Goal: Information Seeking & Learning: Find specific fact

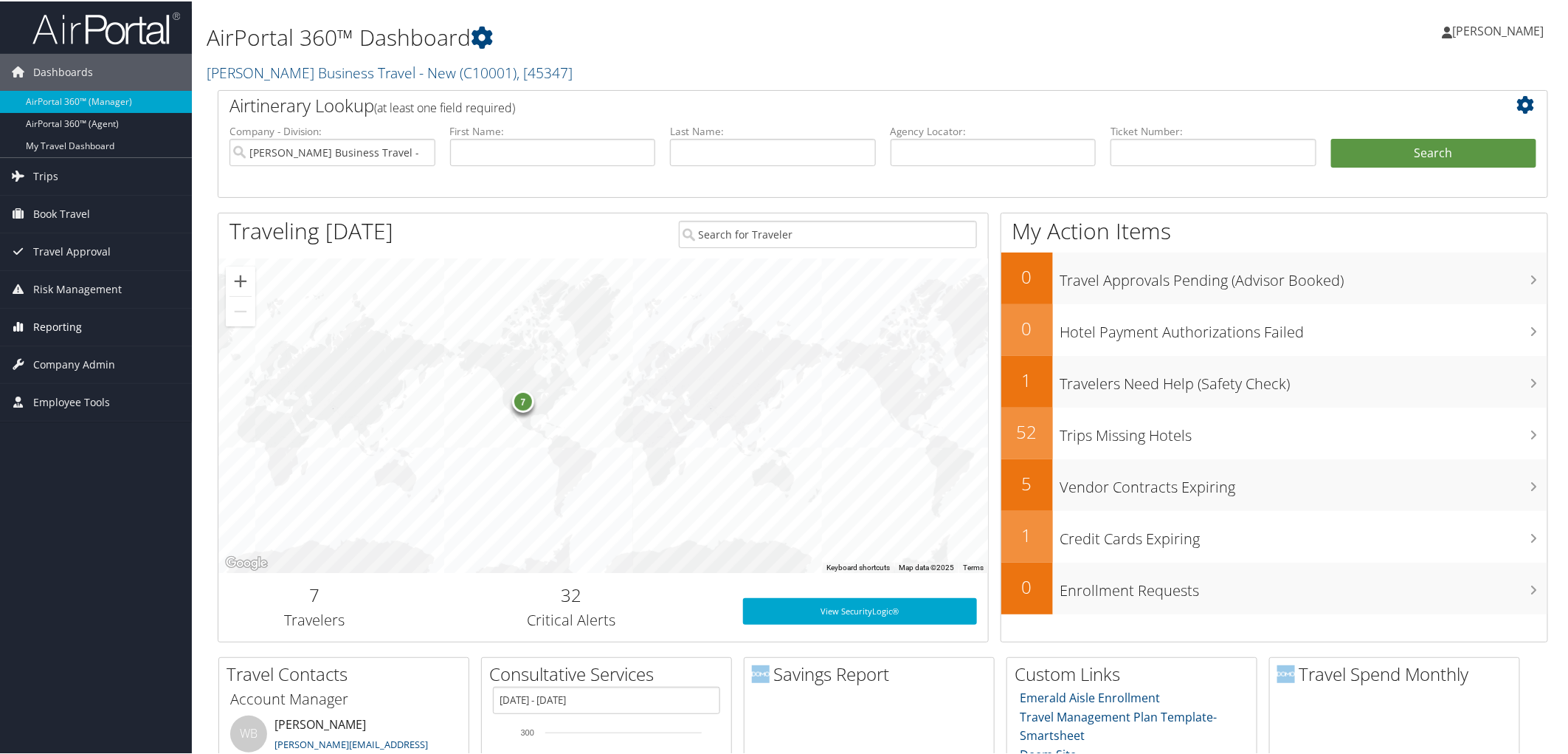
click at [58, 326] on span "Reporting" at bounding box center [58, 325] width 49 height 37
click at [91, 421] on link "Virtual Pay Lookup" at bounding box center [95, 421] width 192 height 22
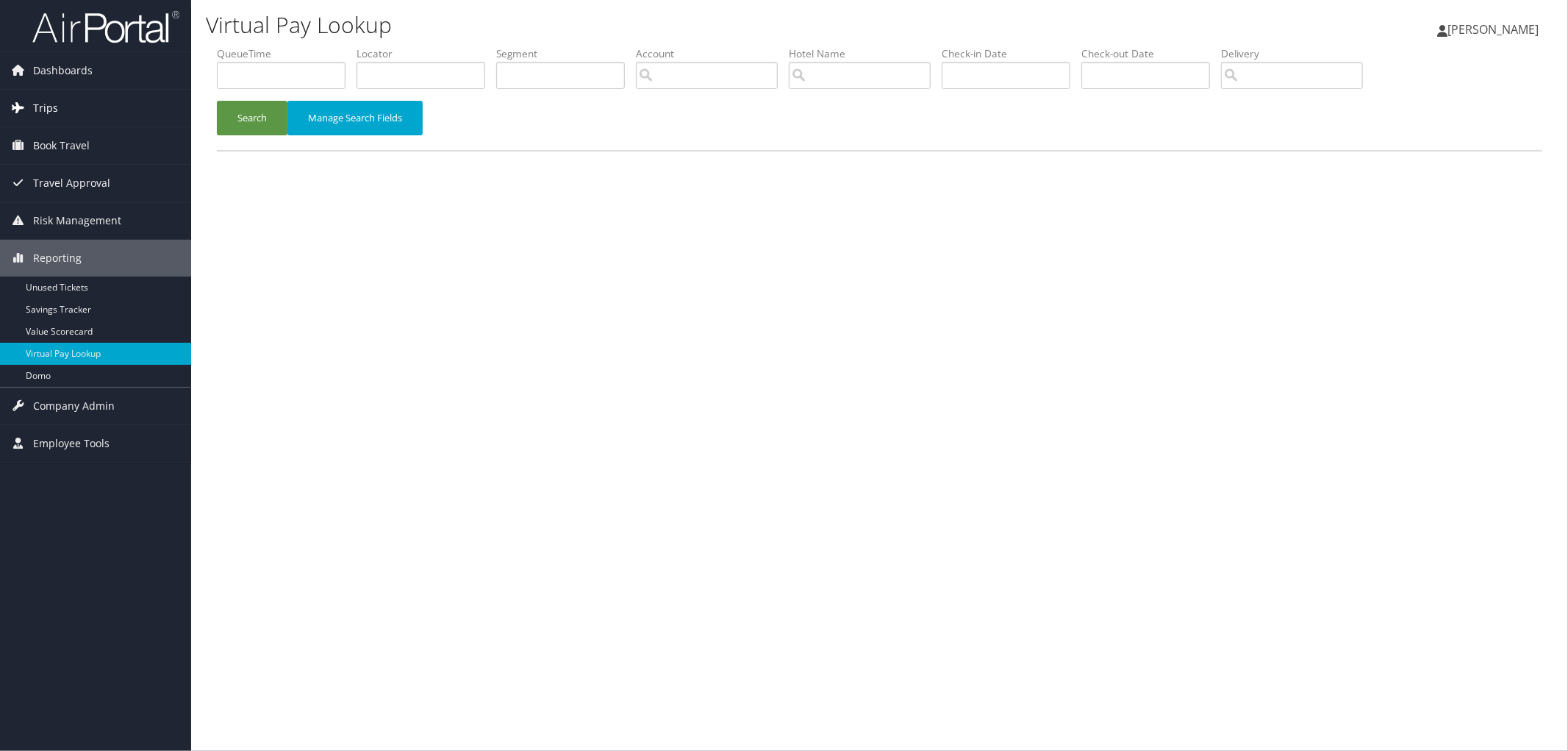
click at [74, 106] on link "Trips" at bounding box center [95, 107] width 191 height 37
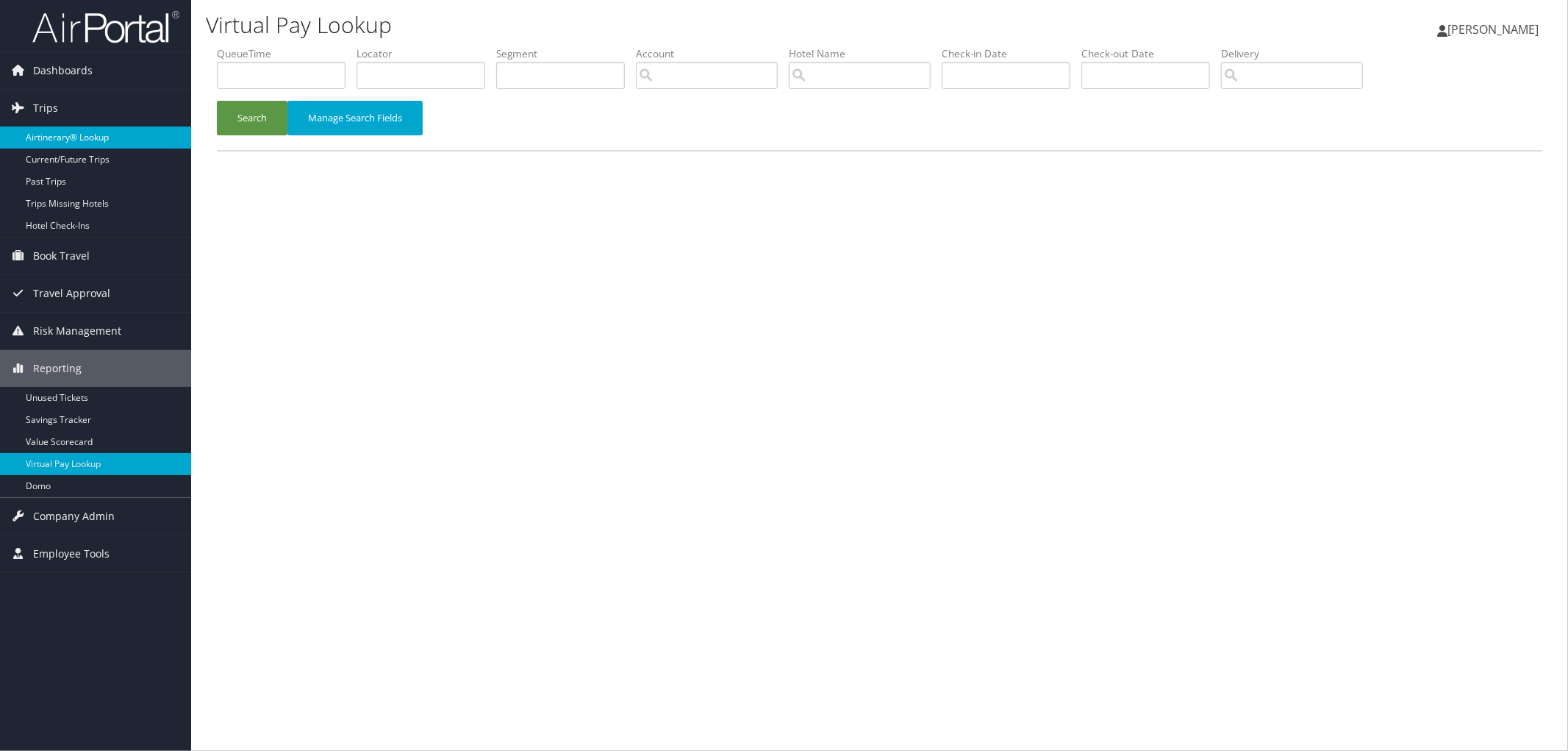
click at [72, 141] on link "Airtinerary® Lookup" at bounding box center [95, 137] width 191 height 22
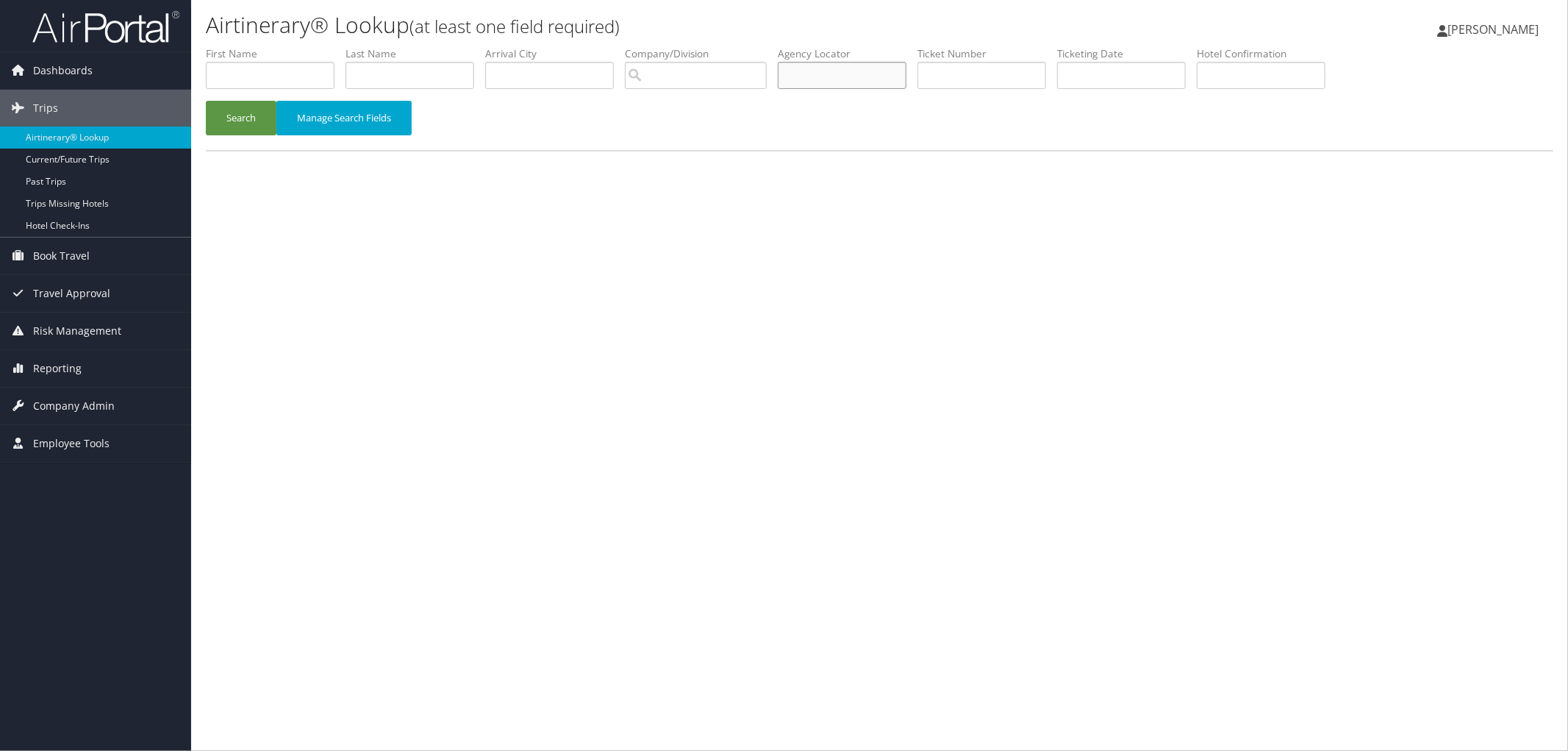
click at [870, 72] on input "text" at bounding box center [842, 75] width 128 height 27
paste input "DBCW2N"
type input "DBCW2N"
click at [255, 120] on button "Search" at bounding box center [241, 118] width 71 height 35
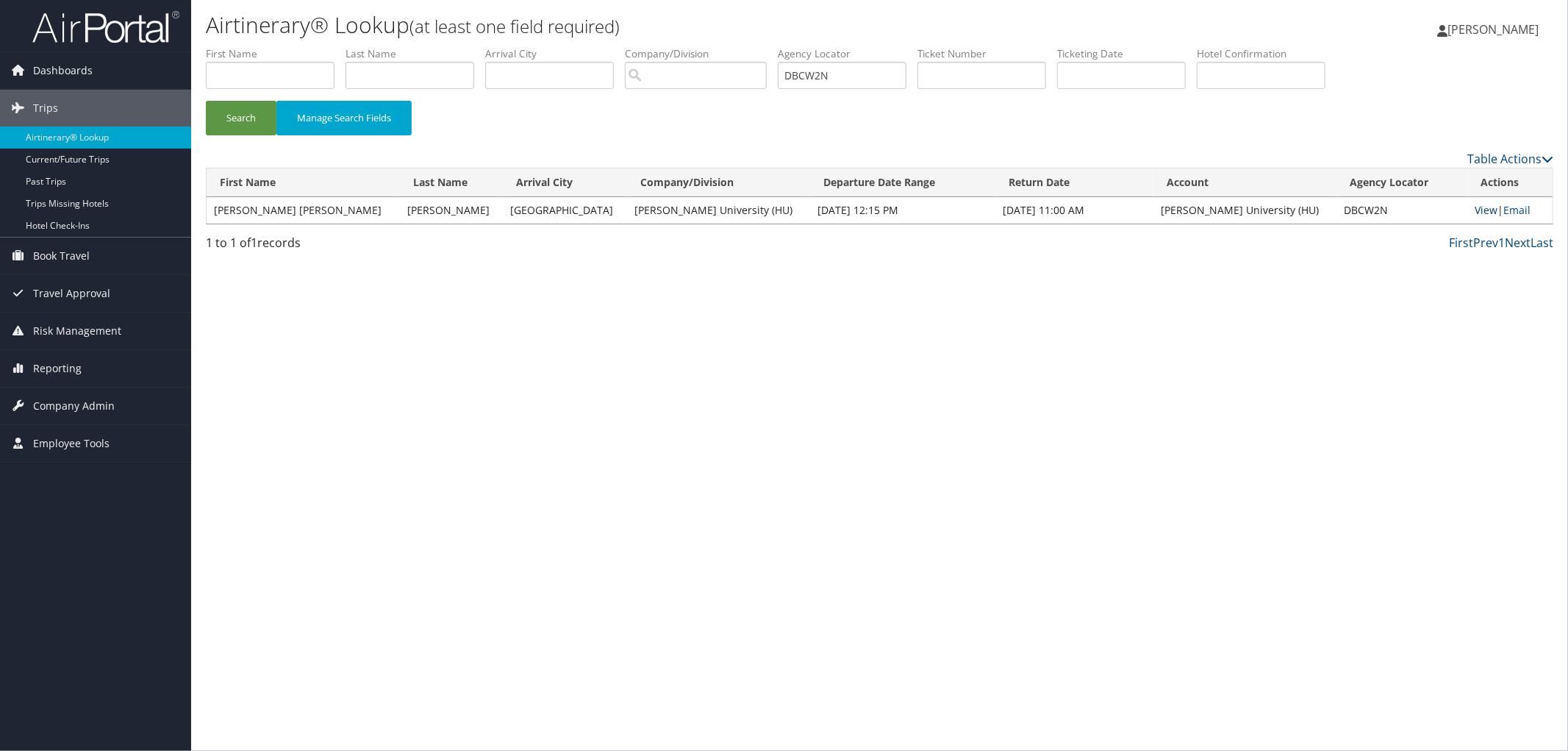
click at [1475, 211] on link "View" at bounding box center [1487, 210] width 23 height 14
click at [1475, 211] on link "View" at bounding box center [1487, 210] width 23 height 14
click at [104, 358] on link "Reporting" at bounding box center [95, 368] width 191 height 37
click at [114, 507] on link "Company Admin" at bounding box center [95, 515] width 191 height 37
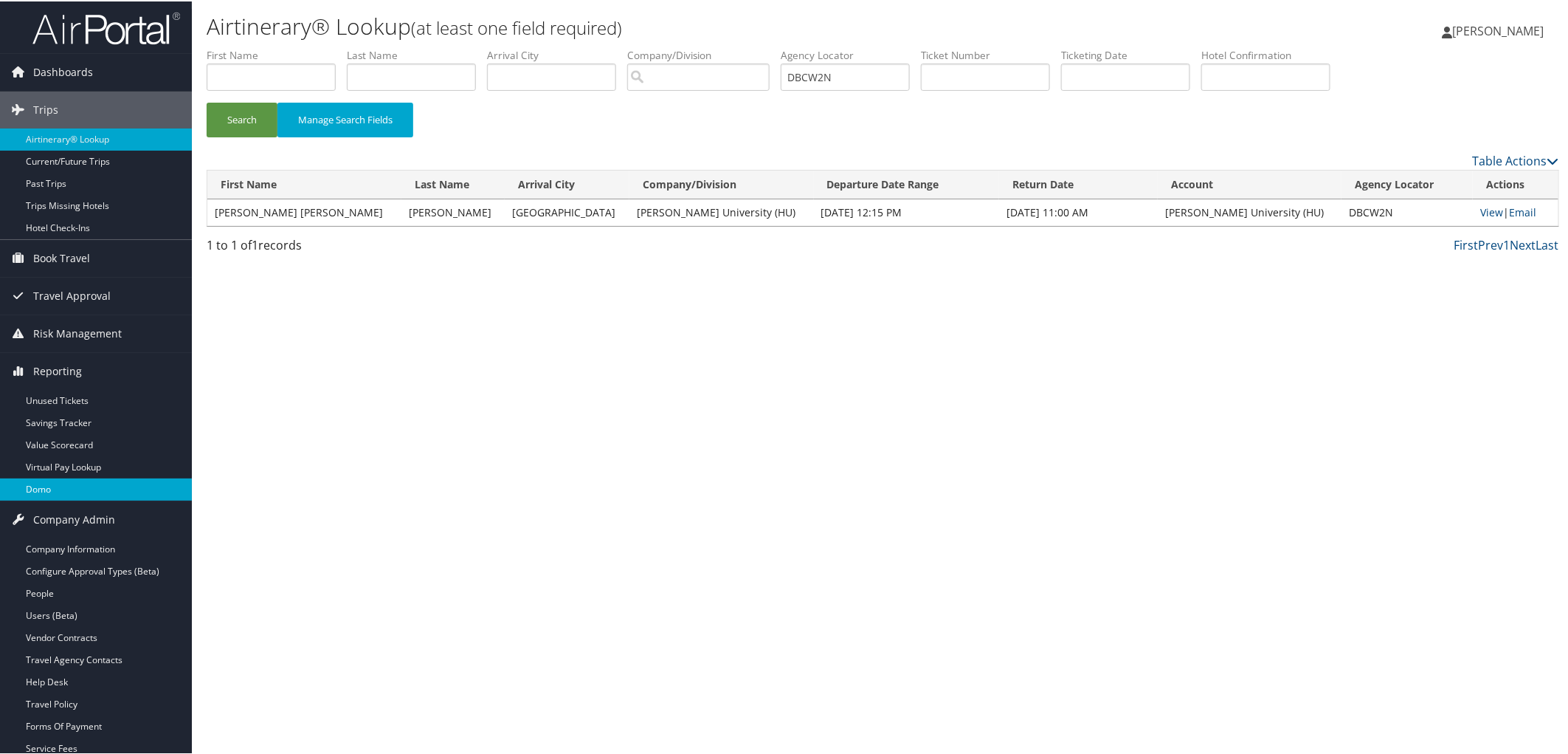
click at [116, 495] on link "Domo" at bounding box center [95, 487] width 192 height 22
click at [80, 469] on link "Virtual Pay Lookup" at bounding box center [95, 465] width 192 height 22
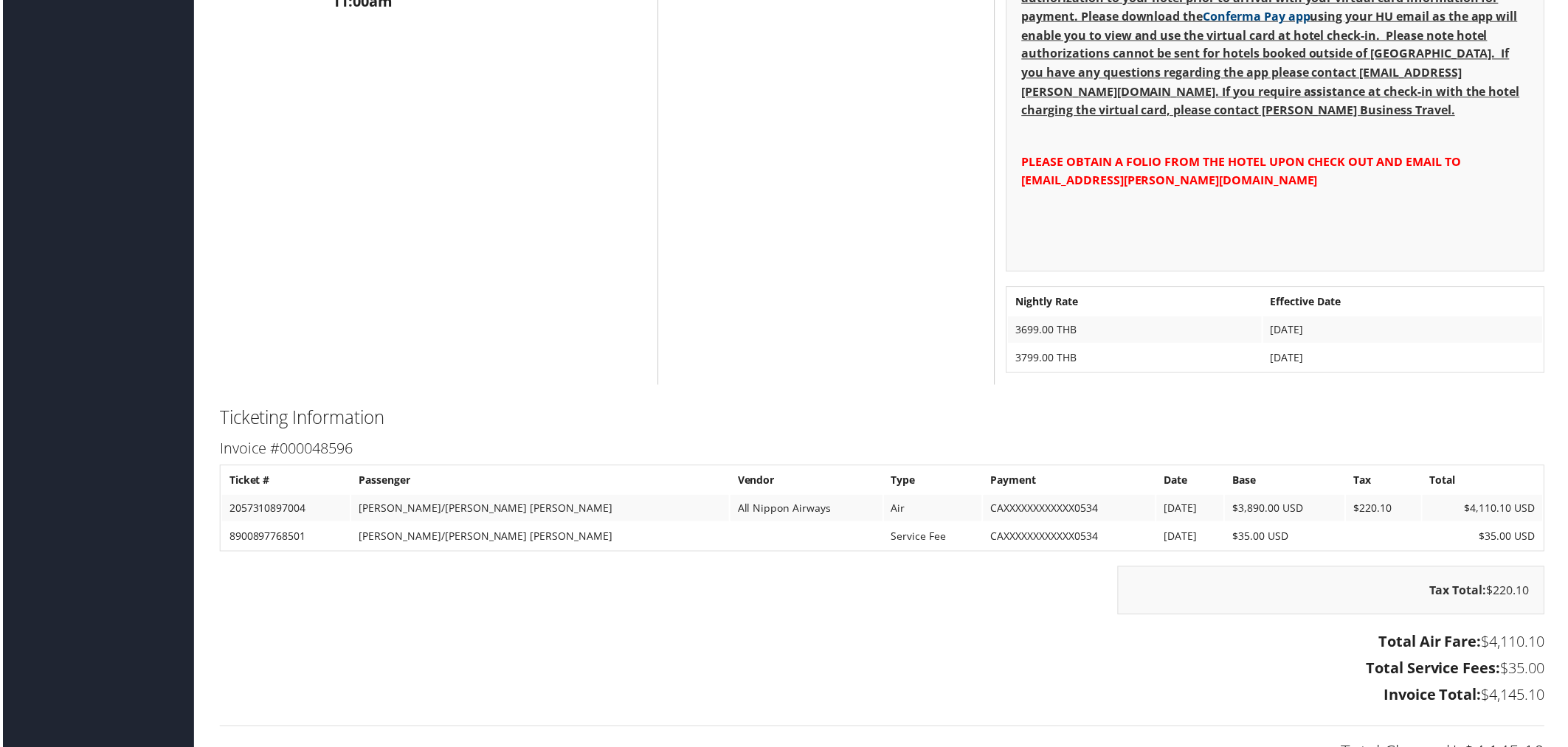
scroll to position [1869, 0]
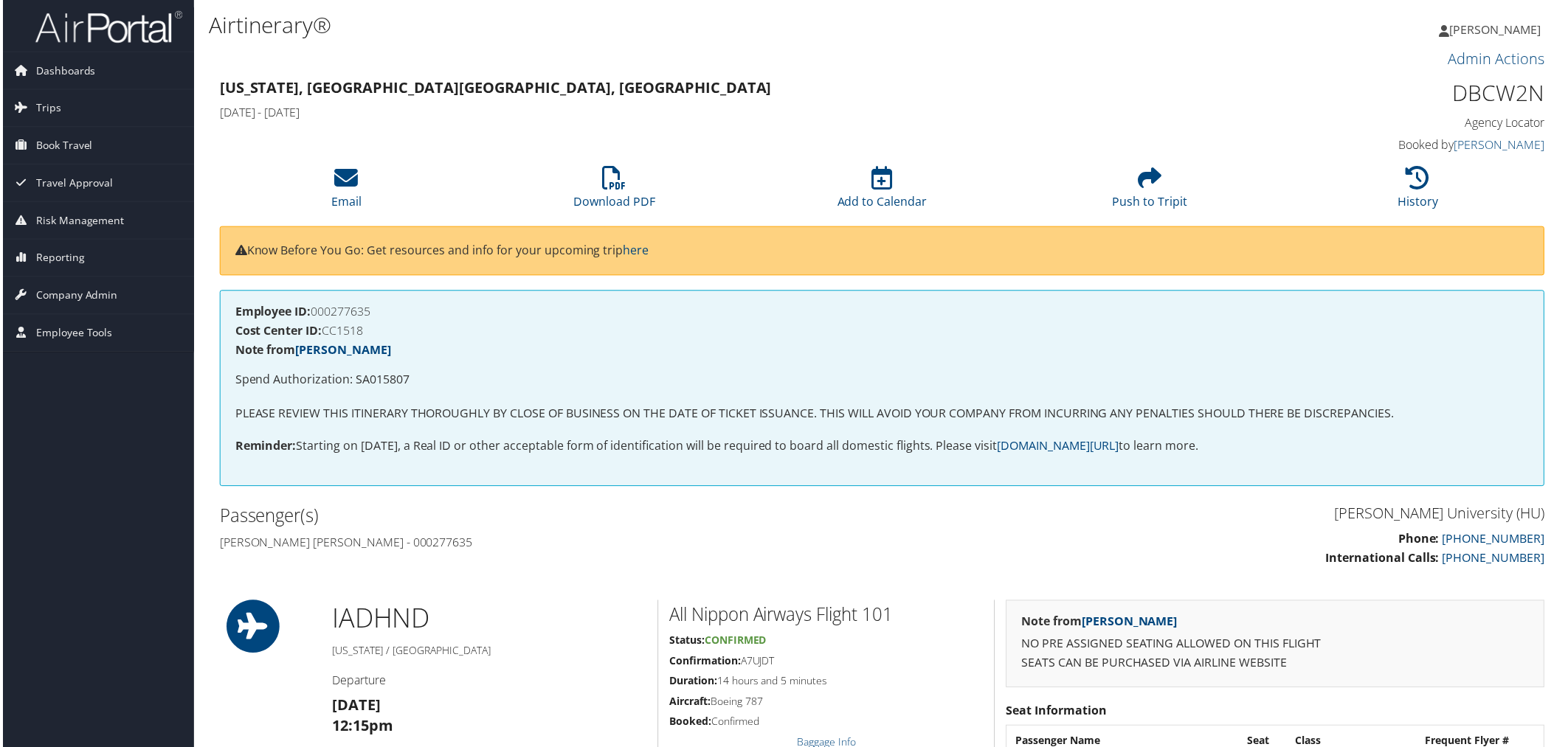
click at [1265, 529] on div "[PERSON_NAME][GEOGRAPHIC_DATA] (HU) Phone: [PHONE_NUMBER] International Calls: …" at bounding box center [1221, 544] width 676 height 82
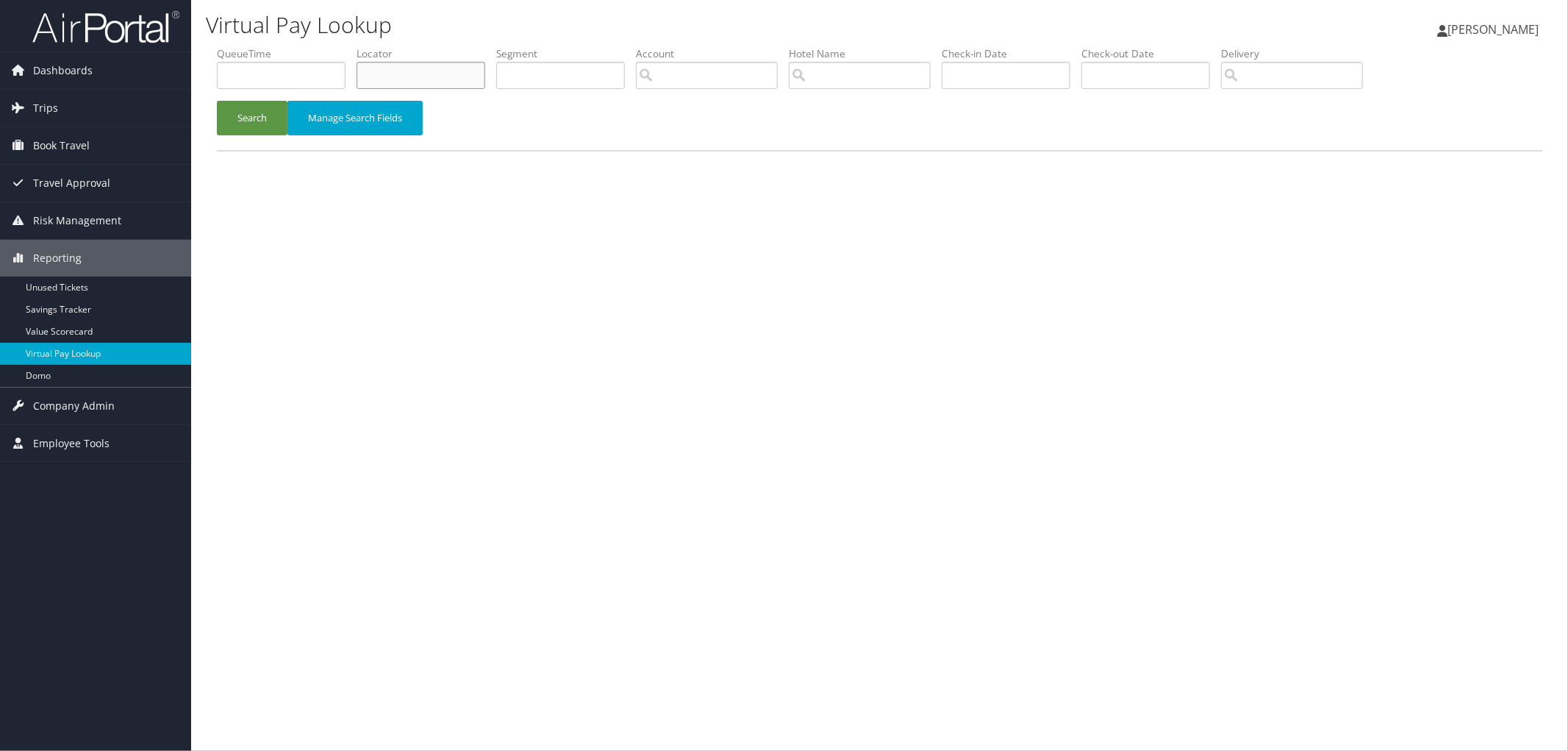
click at [414, 81] on input "text" at bounding box center [421, 75] width 128 height 27
click at [128, 121] on link "Trips" at bounding box center [95, 107] width 191 height 37
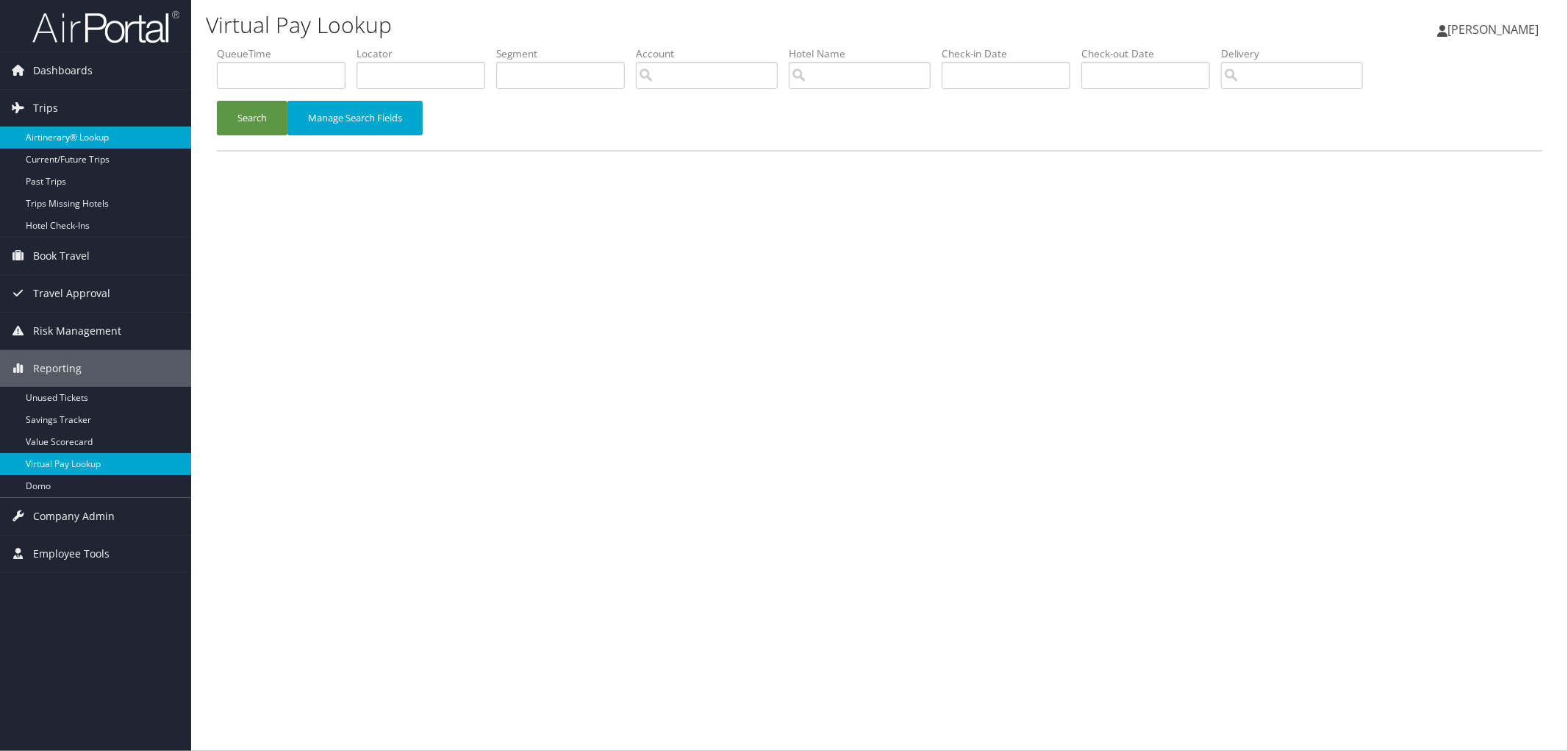
click at [120, 137] on link "Airtinerary® Lookup" at bounding box center [95, 137] width 191 height 22
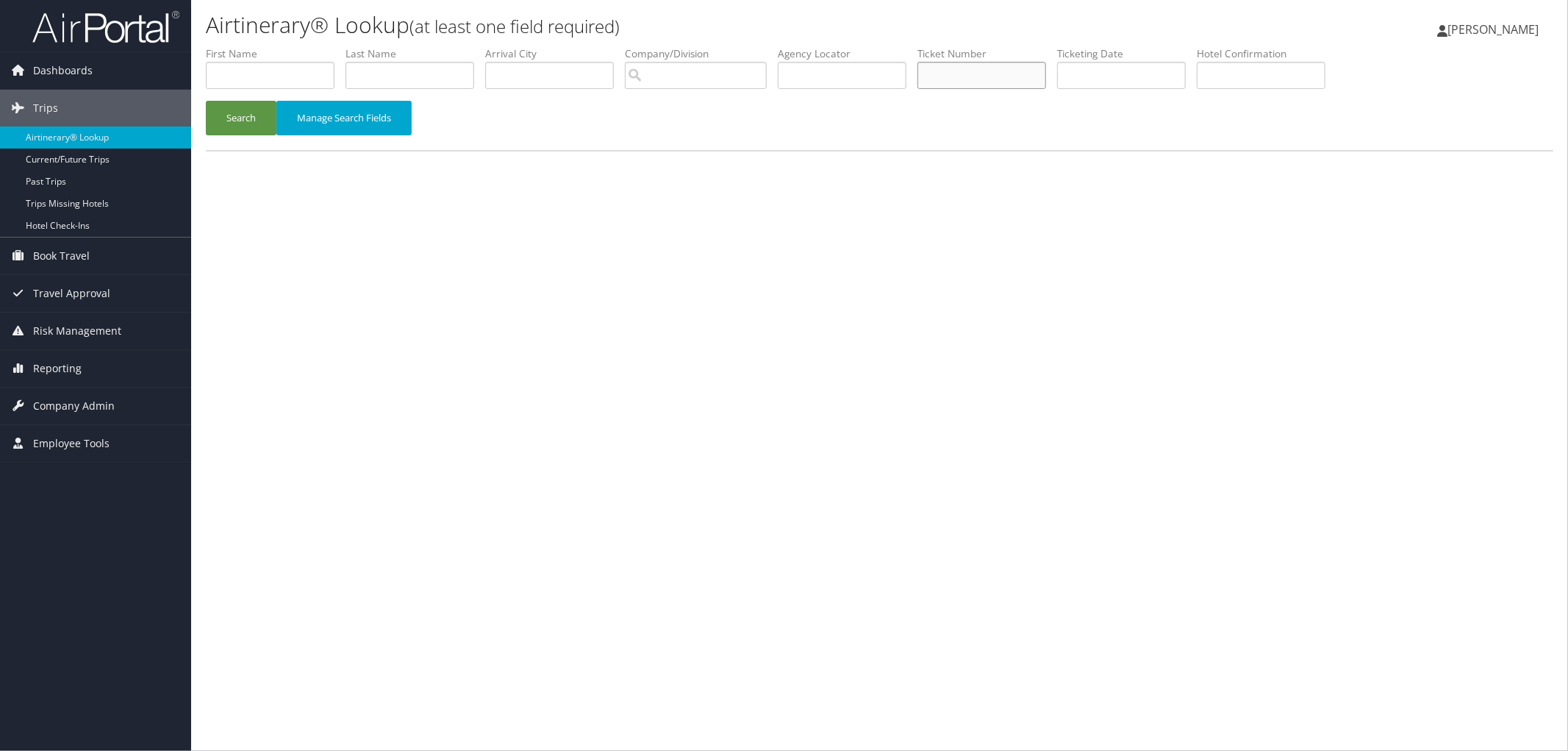
click at [1046, 72] on input "text" at bounding box center [982, 75] width 128 height 27
click at [870, 71] on input "text" at bounding box center [842, 75] width 128 height 27
paste input "CZ8LNV"
type input "CZ8LNV"
click at [230, 122] on button "Search" at bounding box center [241, 118] width 71 height 35
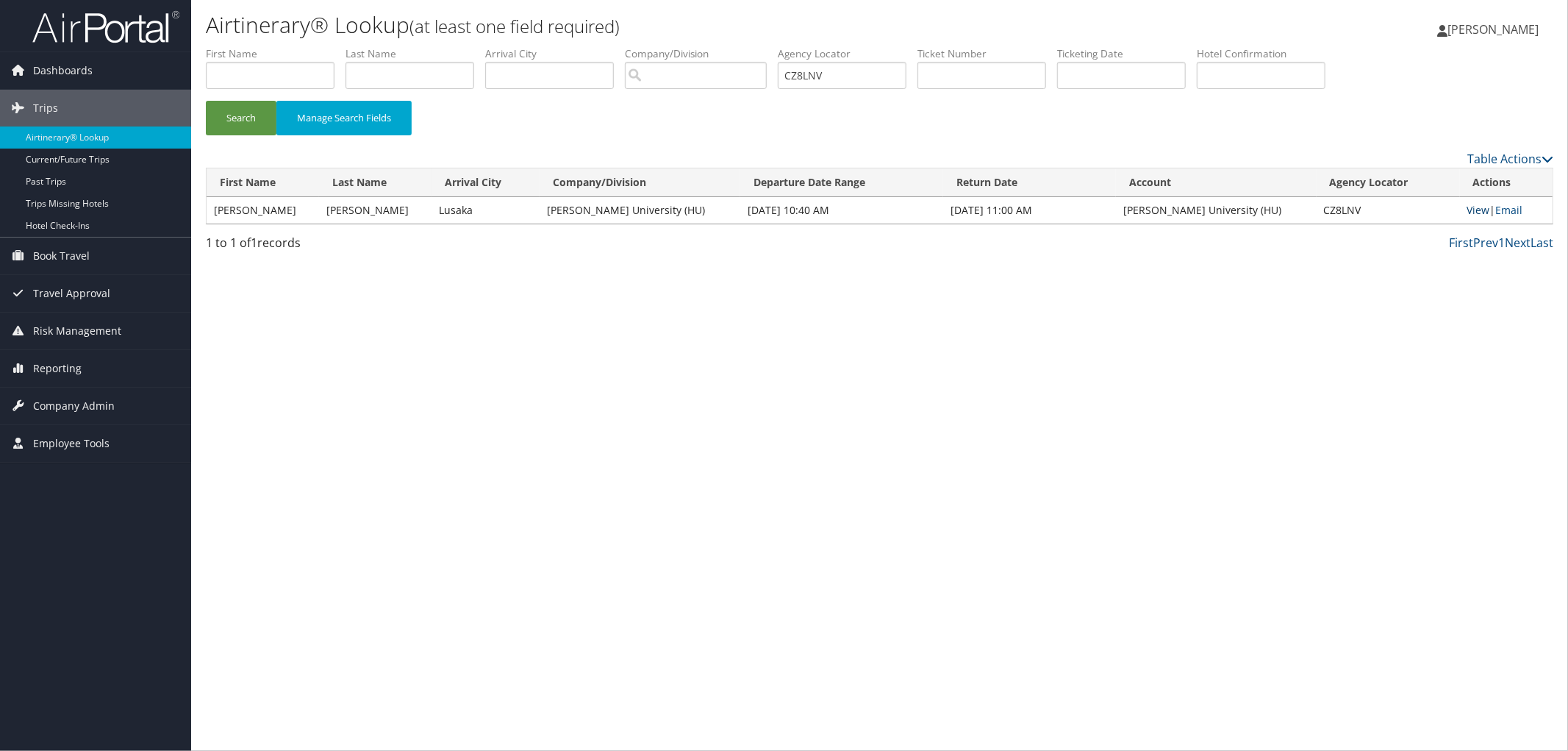
click at [1467, 210] on link "View" at bounding box center [1479, 210] width 23 height 14
click at [1338, 212] on td "CZ8LNV" at bounding box center [1388, 210] width 143 height 27
copy td "CZ8LNV"
click at [507, 341] on div "Airtinerary® Lookup (at least one field required) Megan Foster Megan Foster My …" at bounding box center [880, 376] width 1377 height 751
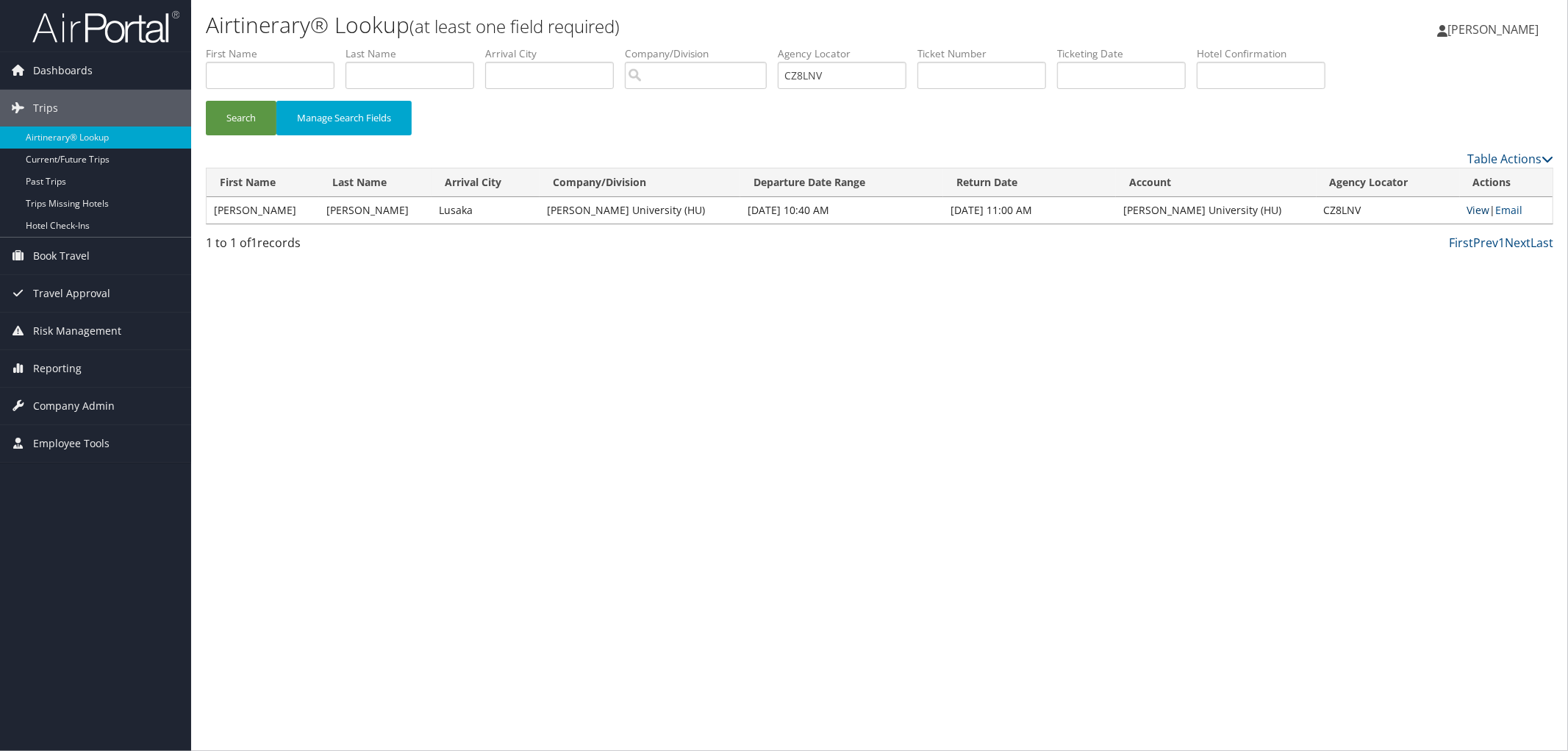
click at [1478, 210] on link "View" at bounding box center [1479, 210] width 23 height 14
drag, startPoint x: 263, startPoint y: 208, endPoint x: 215, endPoint y: 212, distance: 48.2
click at [215, 212] on td "JERONIMO" at bounding box center [263, 210] width 112 height 27
drag, startPoint x: 251, startPoint y: 202, endPoint x: 267, endPoint y: 210, distance: 17.9
click at [252, 202] on td "JERONIMO" at bounding box center [263, 210] width 112 height 27
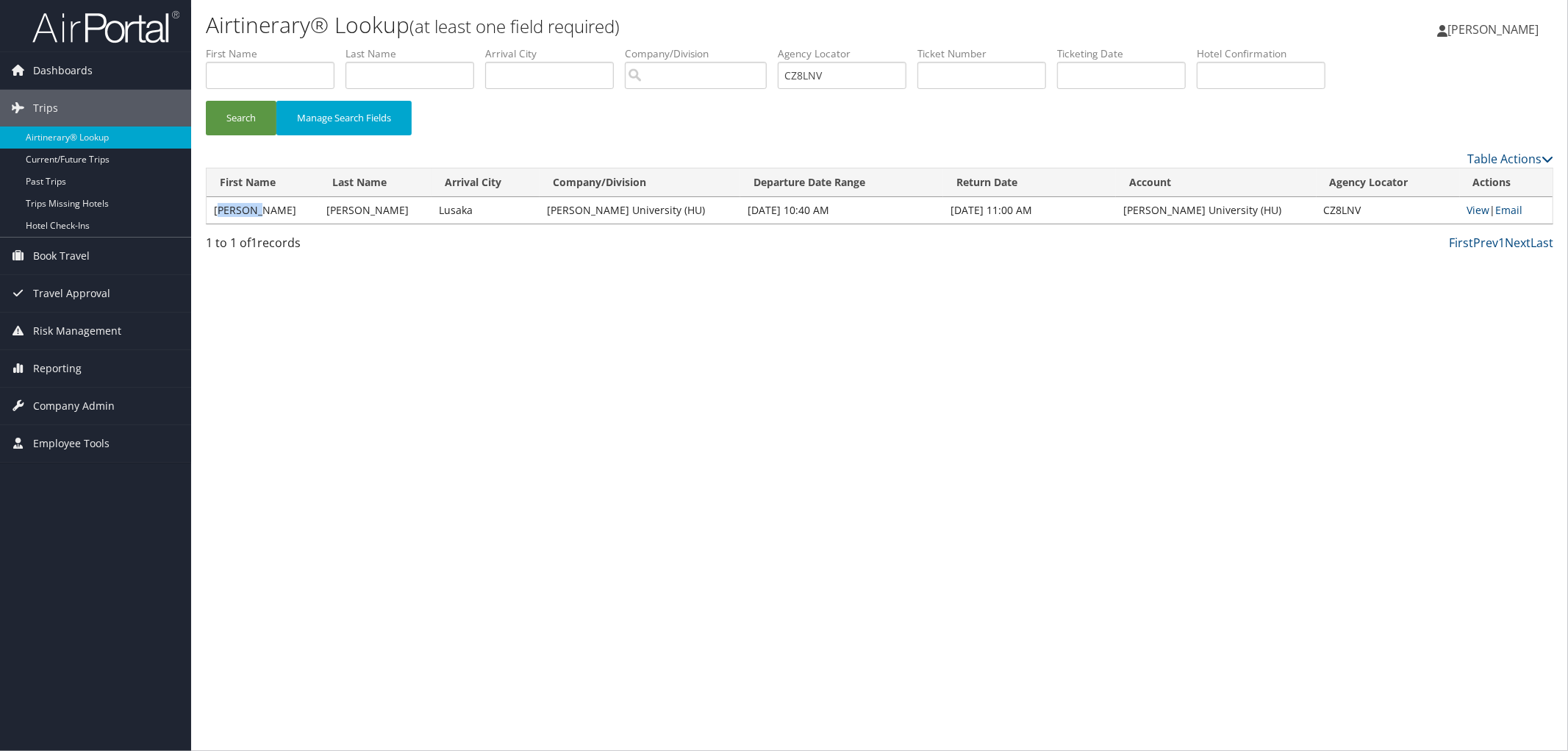
click at [268, 211] on td "JERONIMO" at bounding box center [263, 210] width 112 height 27
drag, startPoint x: 268, startPoint y: 211, endPoint x: 221, endPoint y: 214, distance: 47.1
click at [221, 214] on td "JERONIMO" at bounding box center [263, 210] width 112 height 27
copy td "JERONIMO"
drag, startPoint x: 362, startPoint y: 207, endPoint x: 325, endPoint y: 208, distance: 37.0
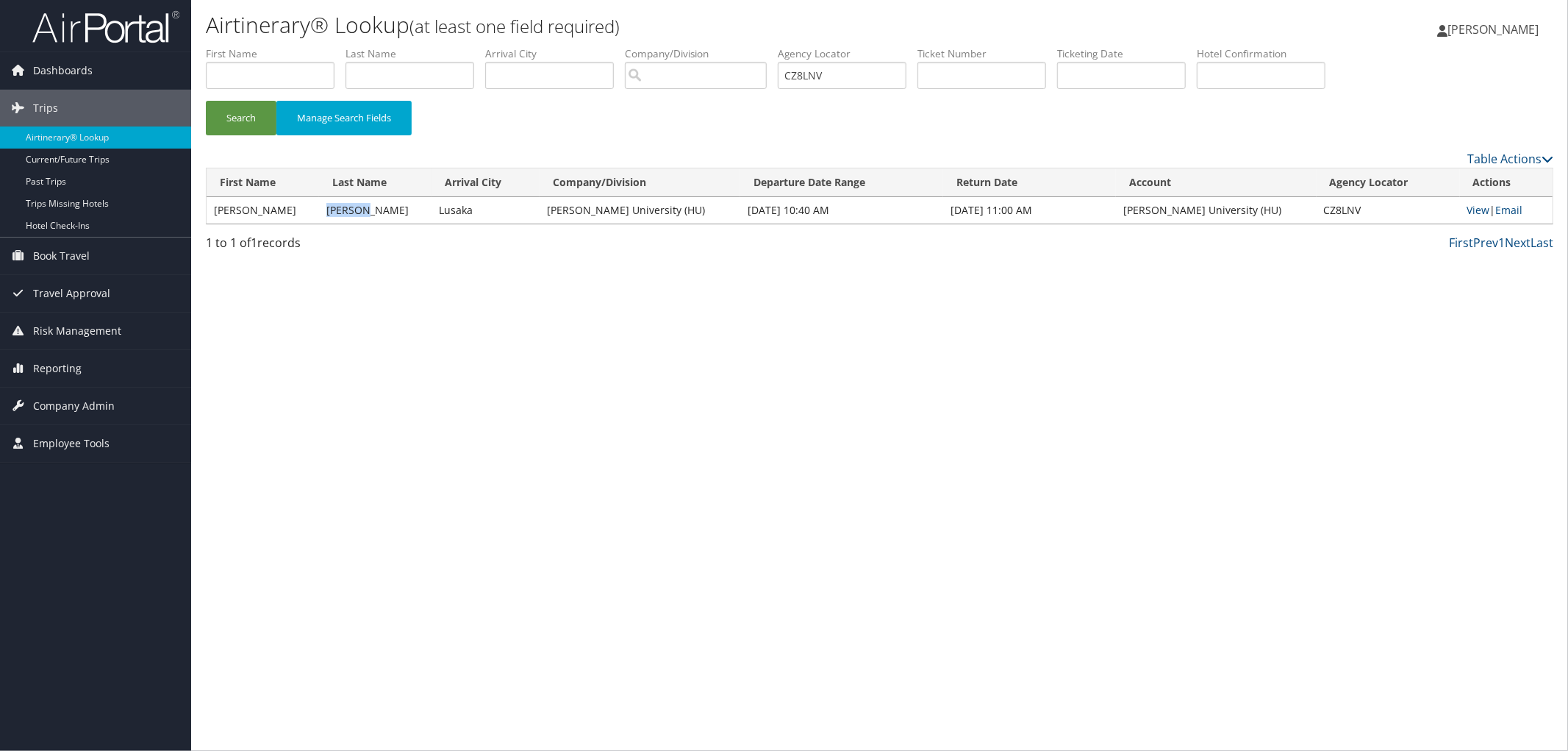
click at [325, 208] on td "AUGUSTO" at bounding box center [376, 210] width 112 height 27
copy td "AUGUSTO"
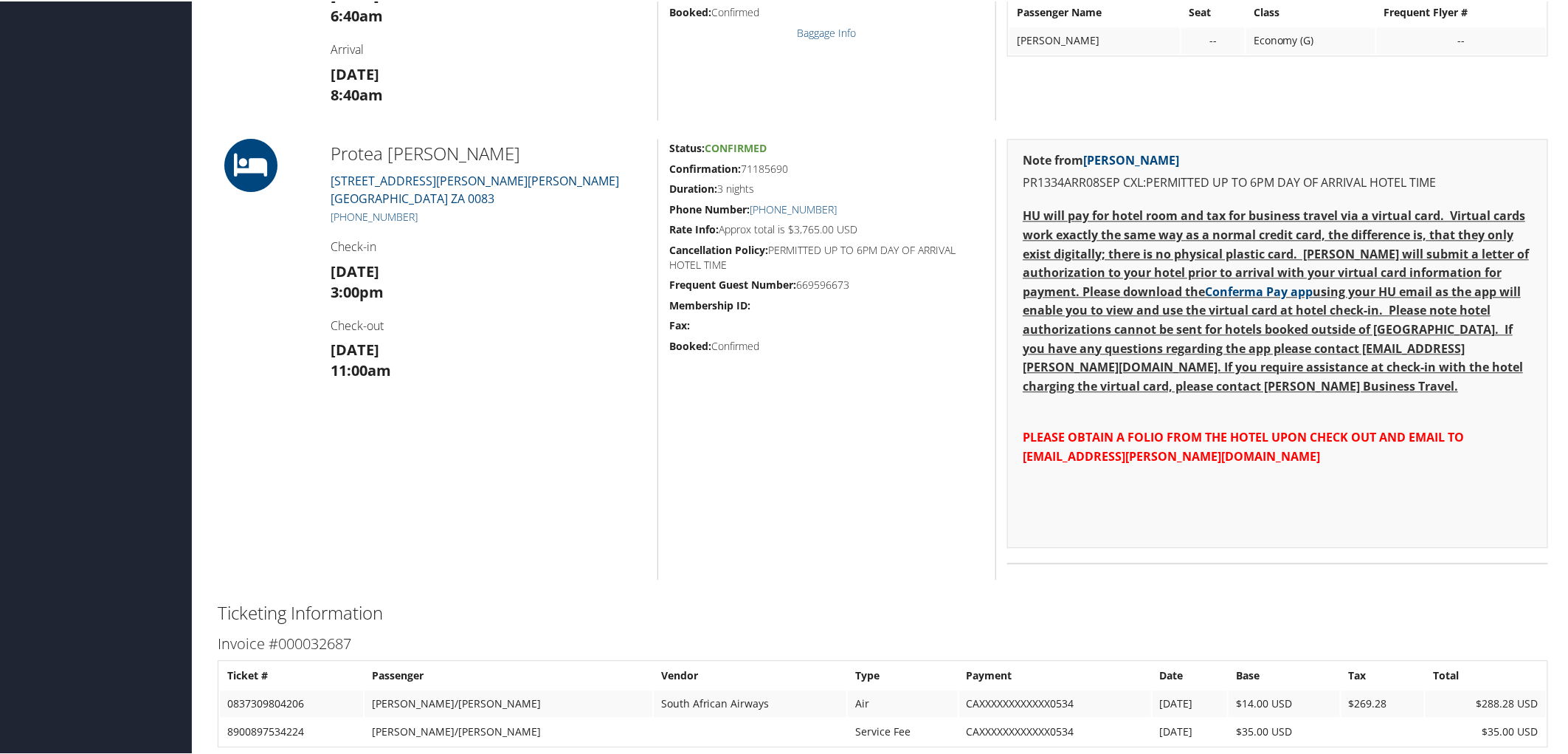
scroll to position [1640, 0]
drag, startPoint x: 313, startPoint y: 162, endPoint x: 430, endPoint y: 178, distance: 118.1
click at [430, 178] on div "Protea [PERSON_NAME] [STREET_ADDRESS][PERSON_NAME][PERSON_NAME] [PHONE_NUMBER] …" at bounding box center [883, 358] width 1353 height 441
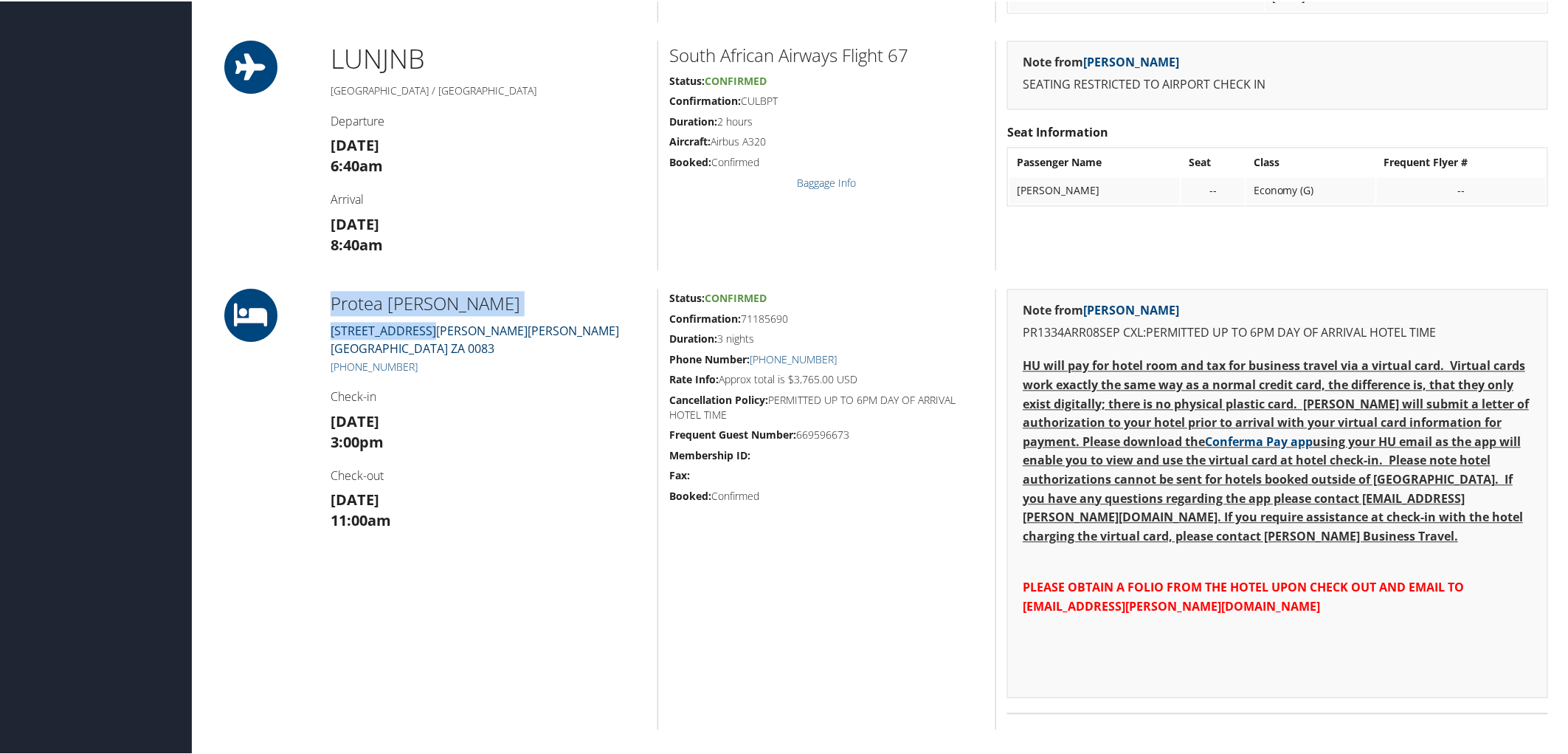
scroll to position [1476, 0]
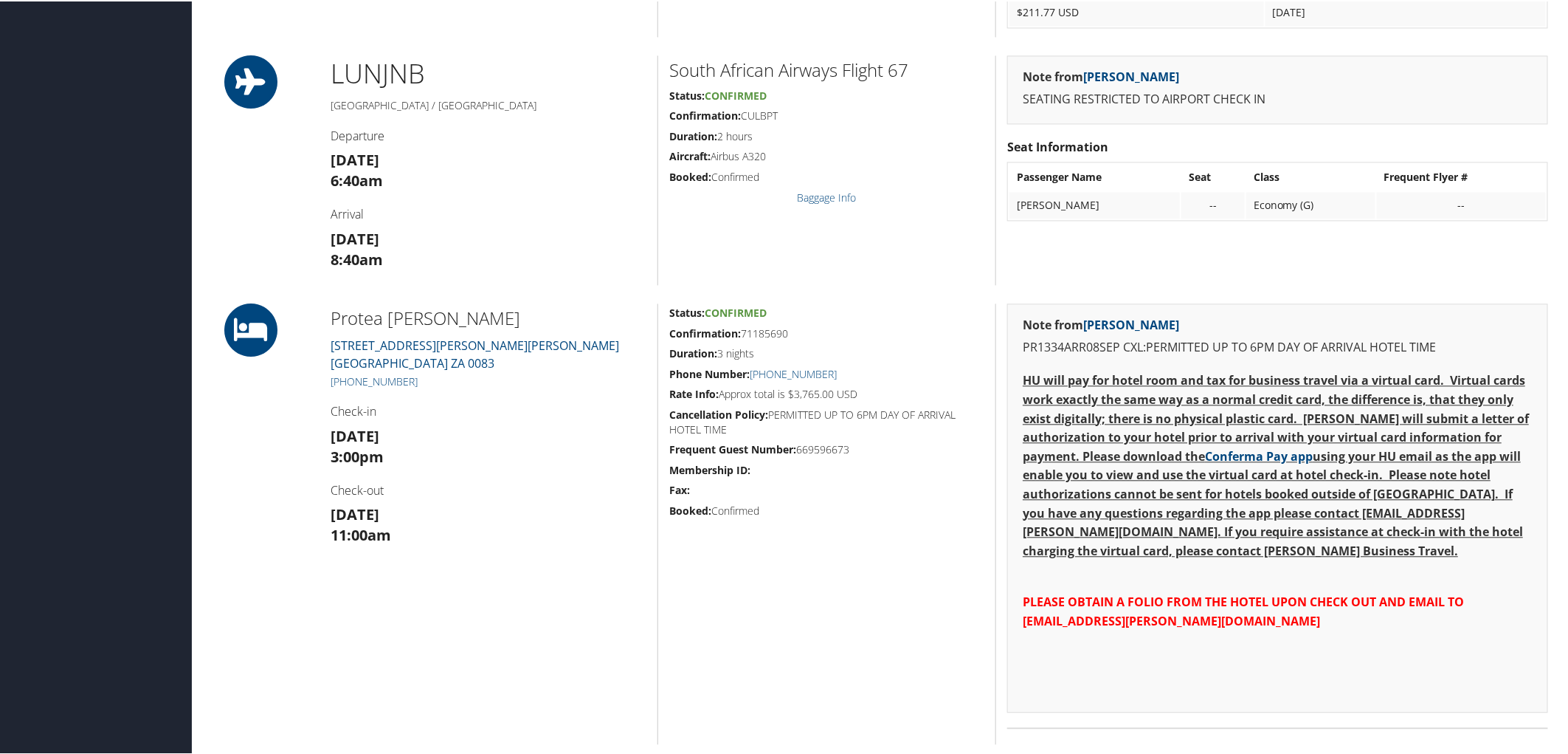
click at [463, 430] on h3 "Mon 08 Sep 3:00pm" at bounding box center [488, 445] width 316 height 42
drag, startPoint x: 316, startPoint y: 301, endPoint x: 445, endPoint y: 301, distance: 129.0
click at [445, 302] on div "Protea [PERSON_NAME] [STREET_ADDRESS][PERSON_NAME][PERSON_NAME] [PHONE_NUMBER] …" at bounding box center [883, 522] width 1353 height 441
click at [251, 267] on div "LUN JNB Lusaka / Johannesburg Departure Mon 08 Sep 6:40am Arrival Mon 08 Sep 8:…" at bounding box center [883, 168] width 1353 height 229
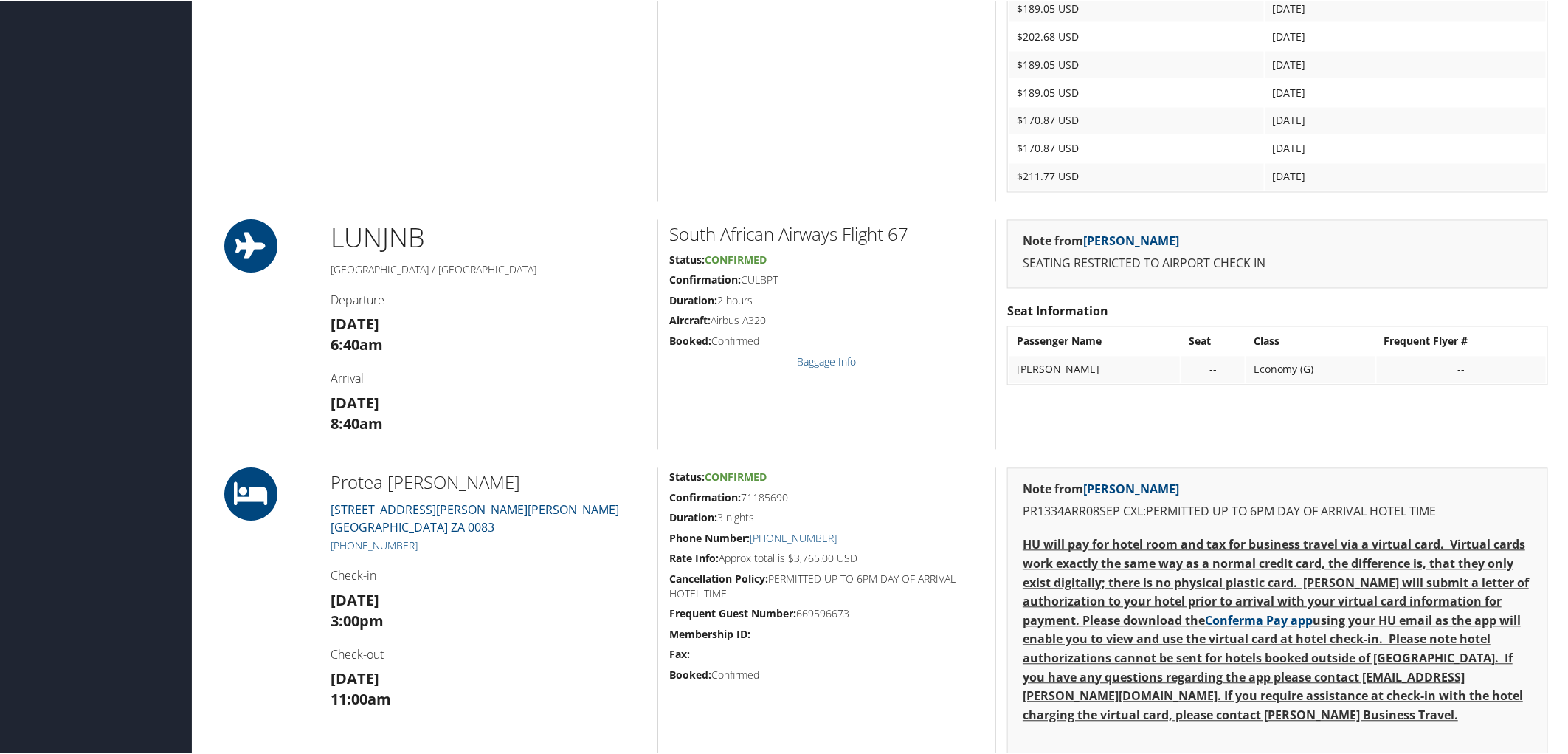
drag, startPoint x: 489, startPoint y: 533, endPoint x: 491, endPoint y: 496, distance: 37.1
click at [489, 532] on div "Protea Hatfield 1141 BURNETT ST HATFIELD Pretoria ZA 0083 +2 (712) 364-0300 Che…" at bounding box center [489, 687] width 338 height 441
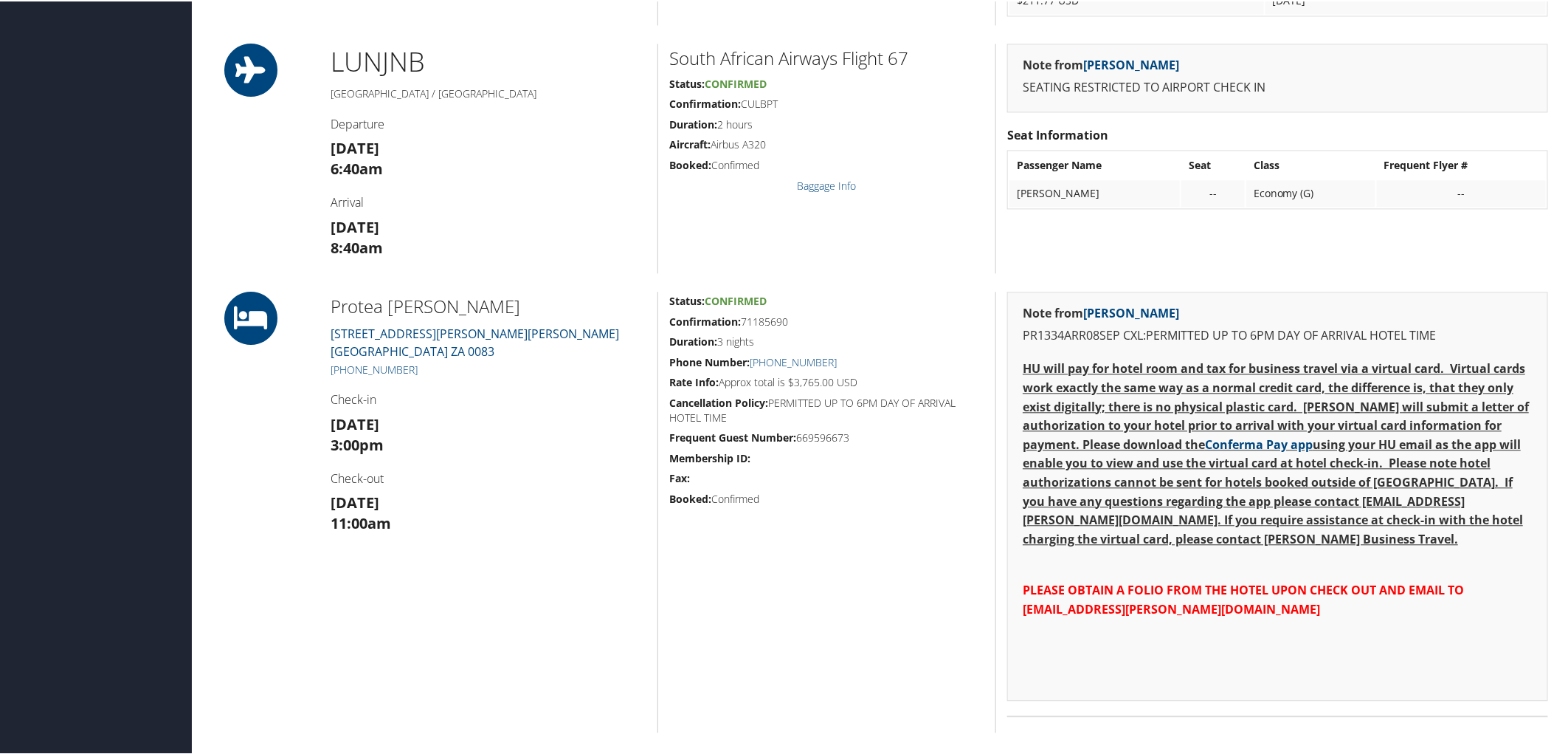
scroll to position [1640, 0]
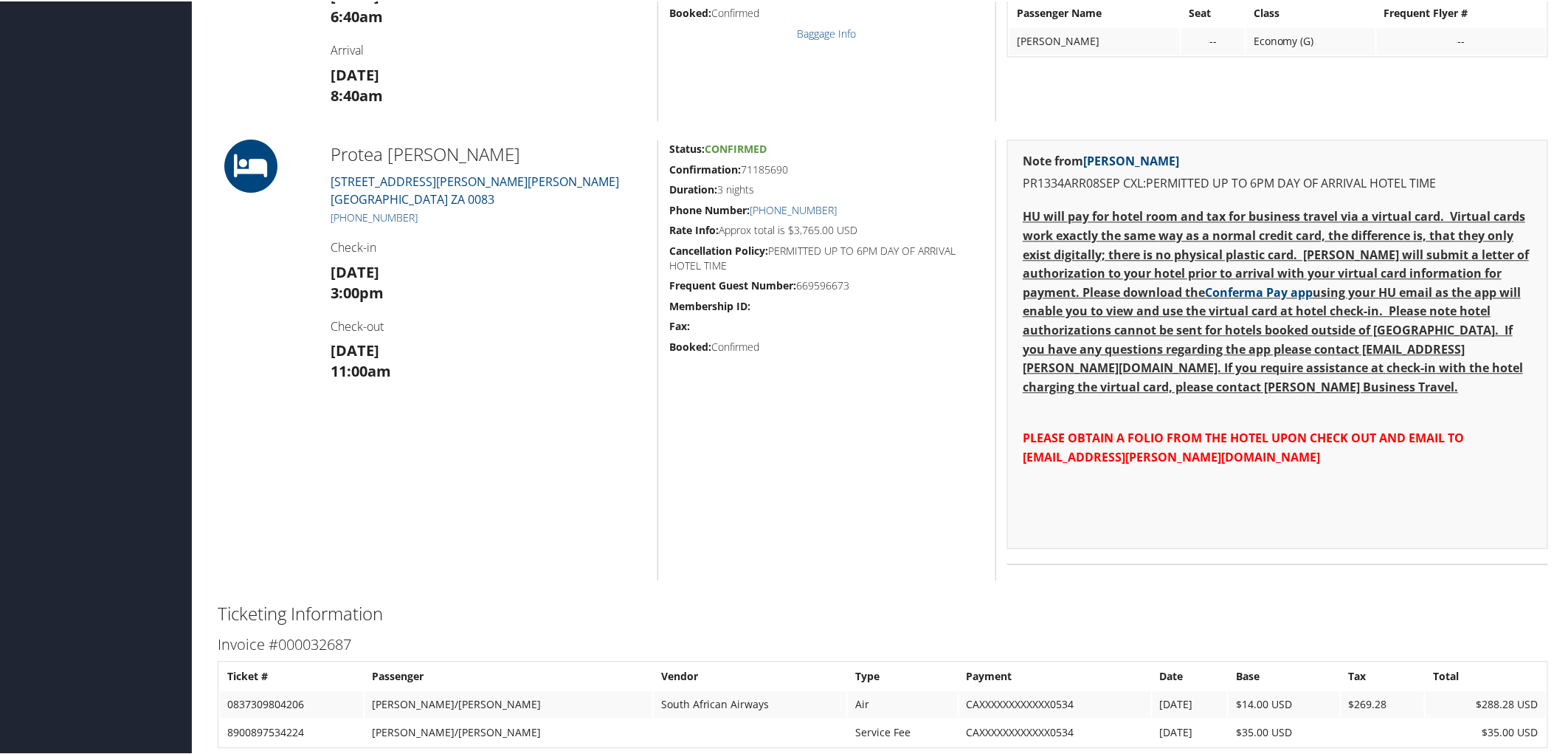
click at [298, 157] on h1 at bounding box center [263, 164] width 91 height 53
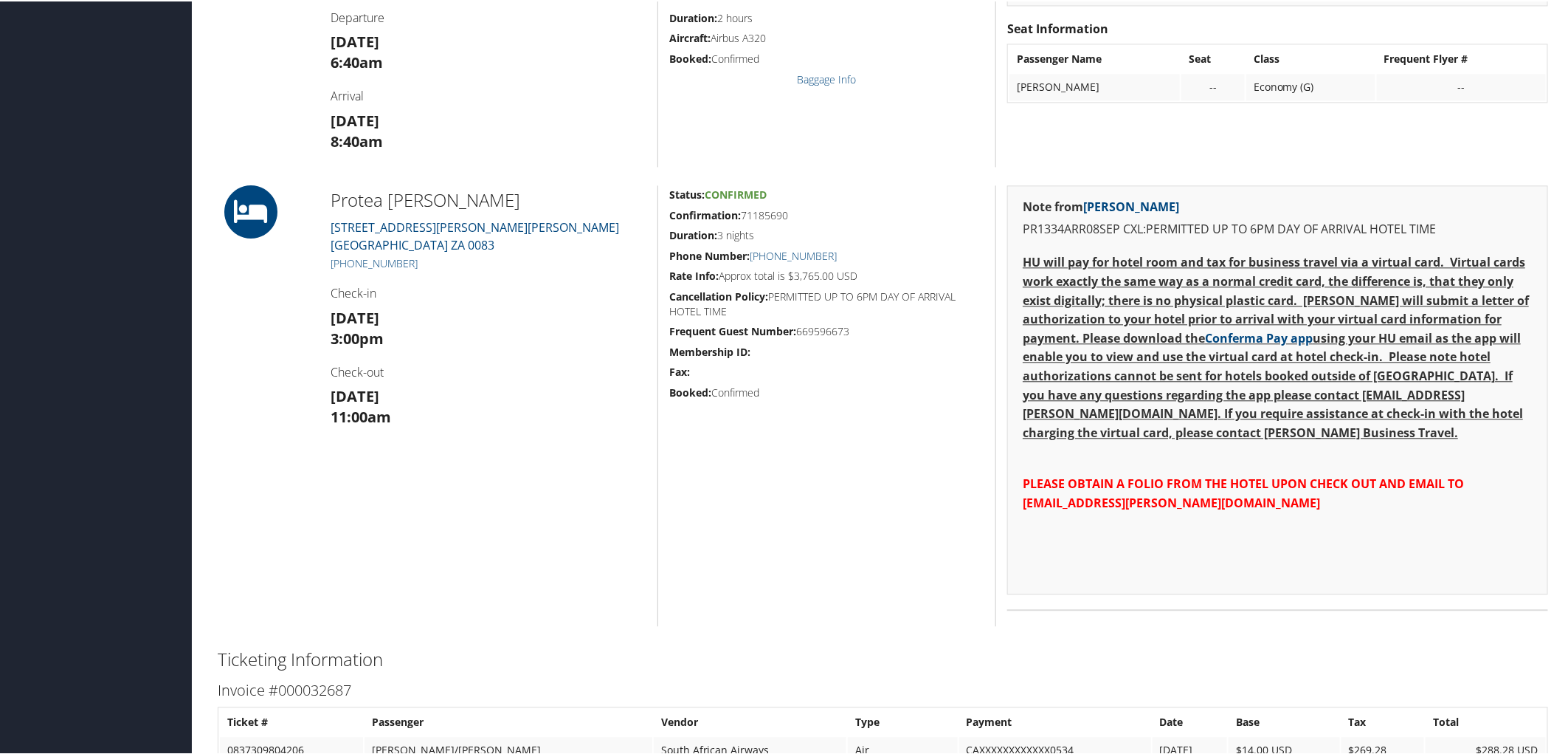
scroll to position [1559, 0]
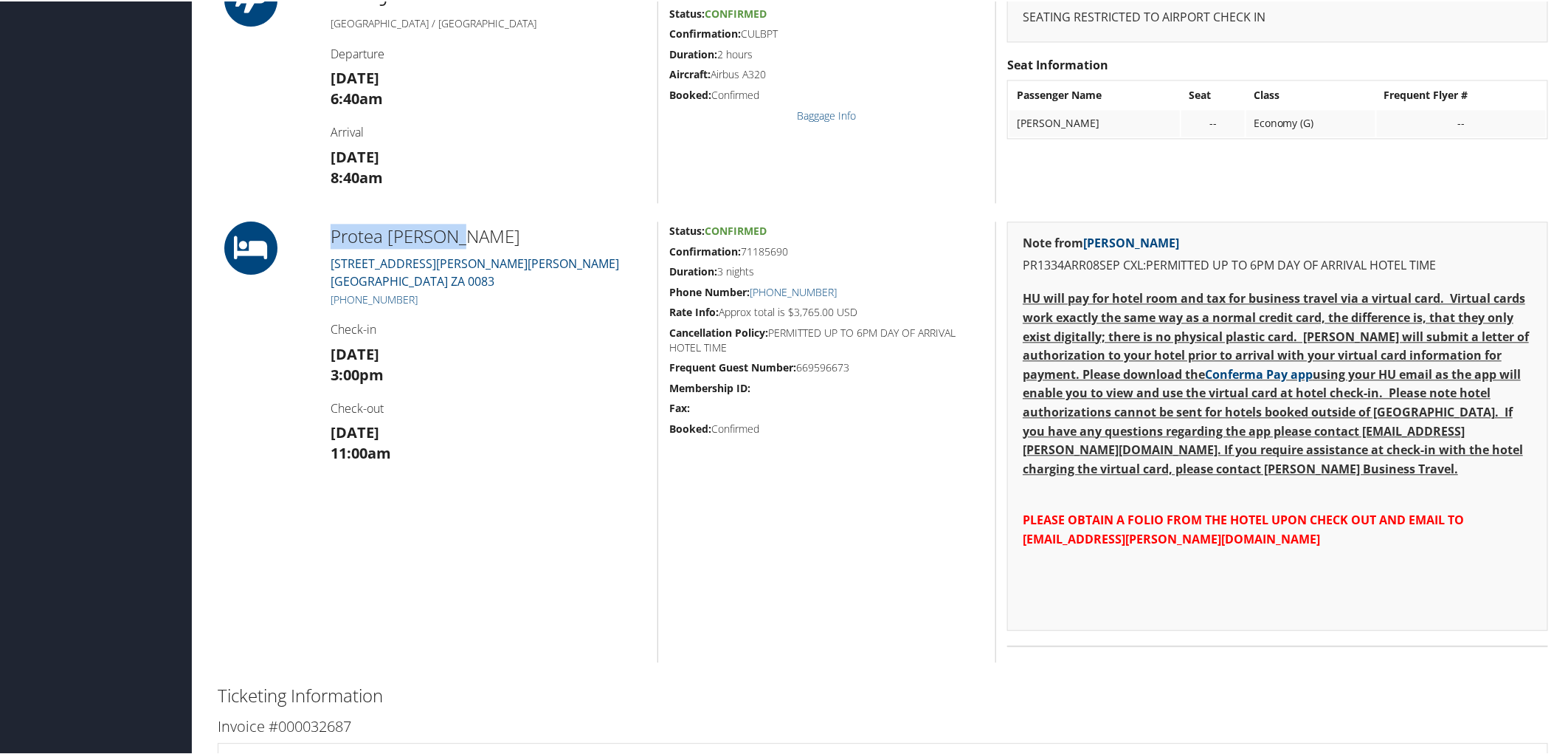
drag, startPoint x: 319, startPoint y: 224, endPoint x: 447, endPoint y: 228, distance: 128.1
click at [447, 228] on div "Protea Hatfield 1141 BURNETT ST HATFIELD Pretoria ZA 0083 +2 (712) 364-0300 Che…" at bounding box center [489, 441] width 338 height 441
click at [336, 220] on div "Protea Hatfield 1141 BURNETT ST HATFIELD Pretoria ZA 0083 +2 (712) 364-0300 Che…" at bounding box center [489, 441] width 338 height 441
drag, startPoint x: 315, startPoint y: 227, endPoint x: 498, endPoint y: 227, distance: 183.0
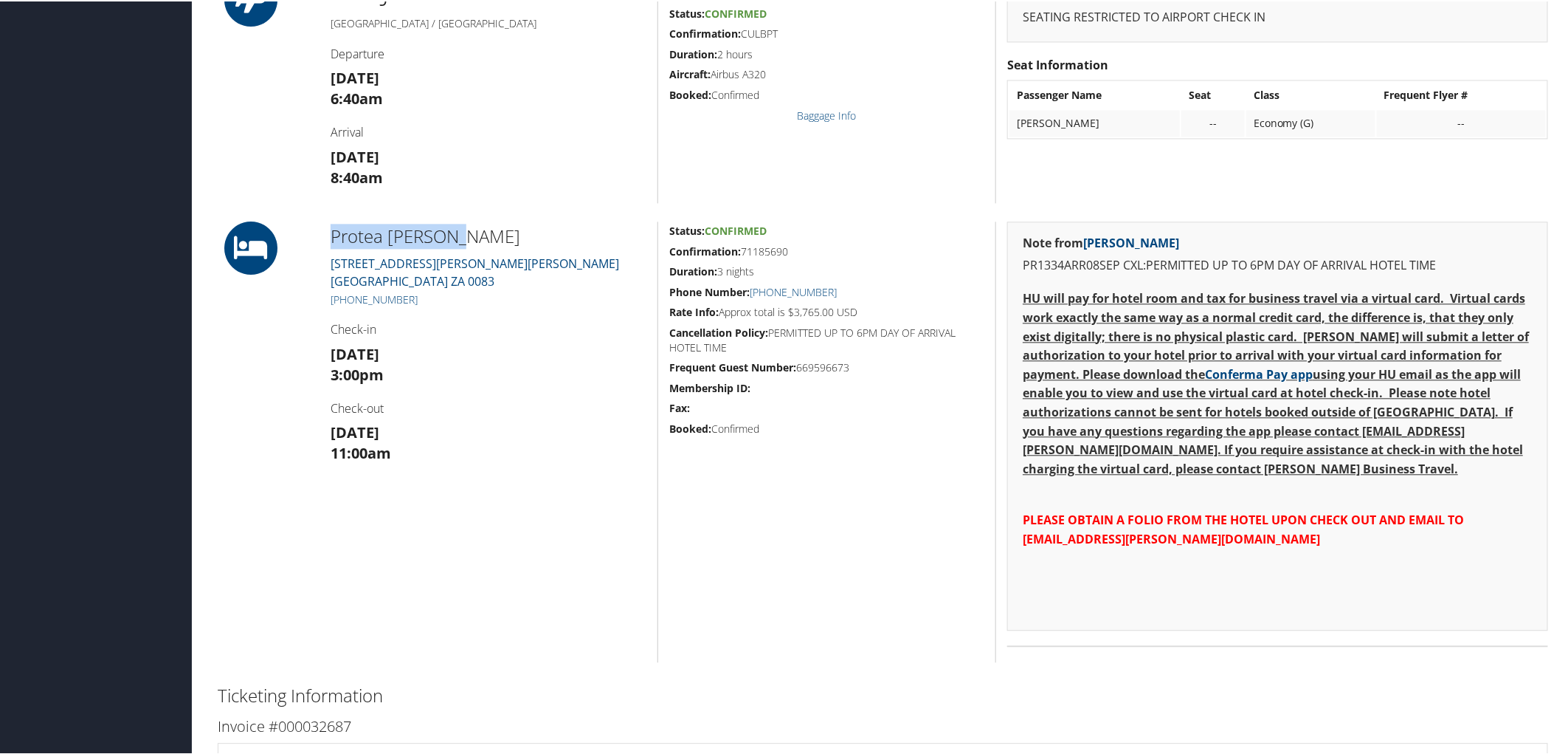
click at [498, 227] on div "Protea [PERSON_NAME] [STREET_ADDRESS][PERSON_NAME][PERSON_NAME] [PHONE_NUMBER] …" at bounding box center [883, 441] width 1353 height 441
click at [456, 587] on div "Protea Hatfield 1141 BURNETT ST HATFIELD Pretoria ZA 0083 +2 (712) 364-0300 Che…" at bounding box center [489, 441] width 338 height 441
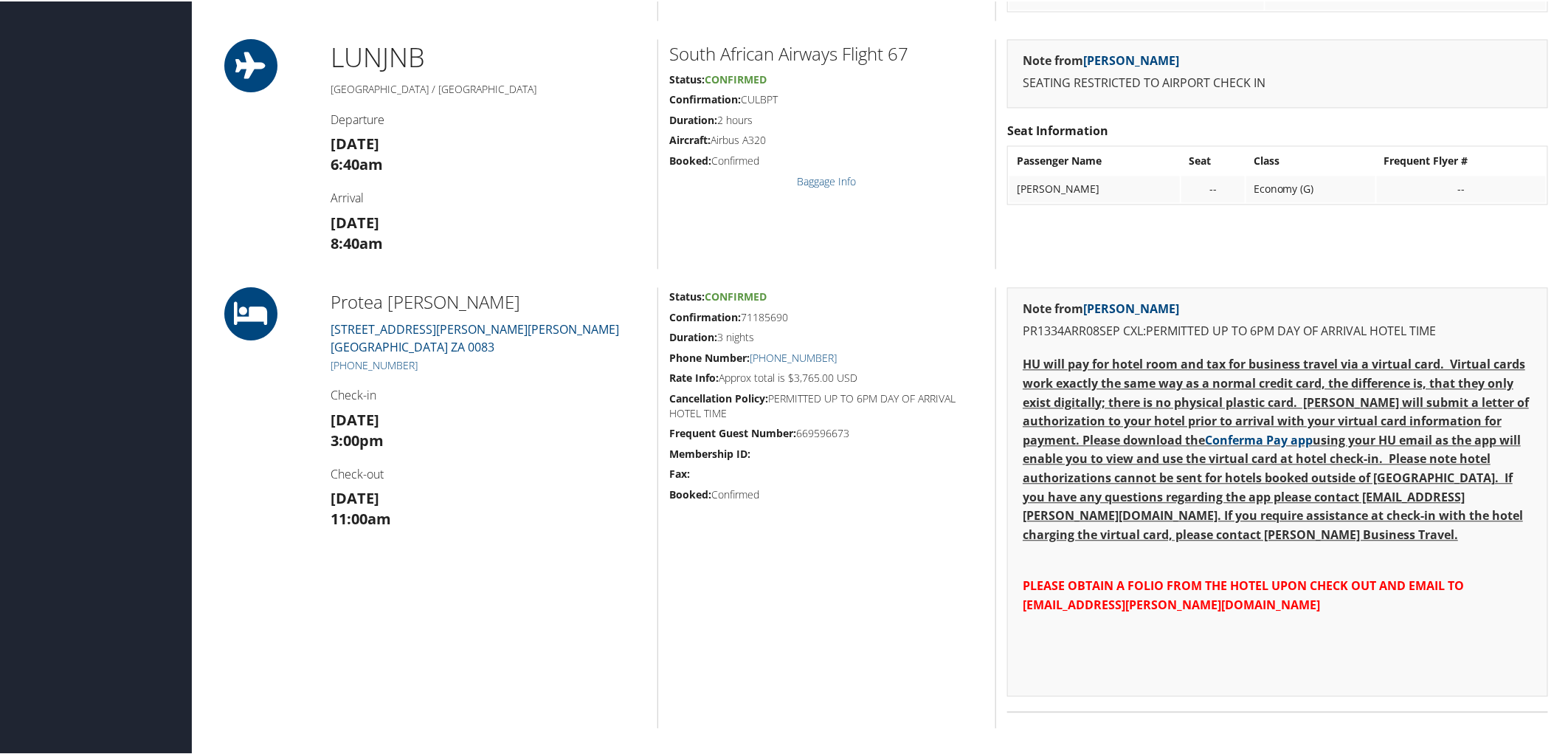
scroll to position [1482, 0]
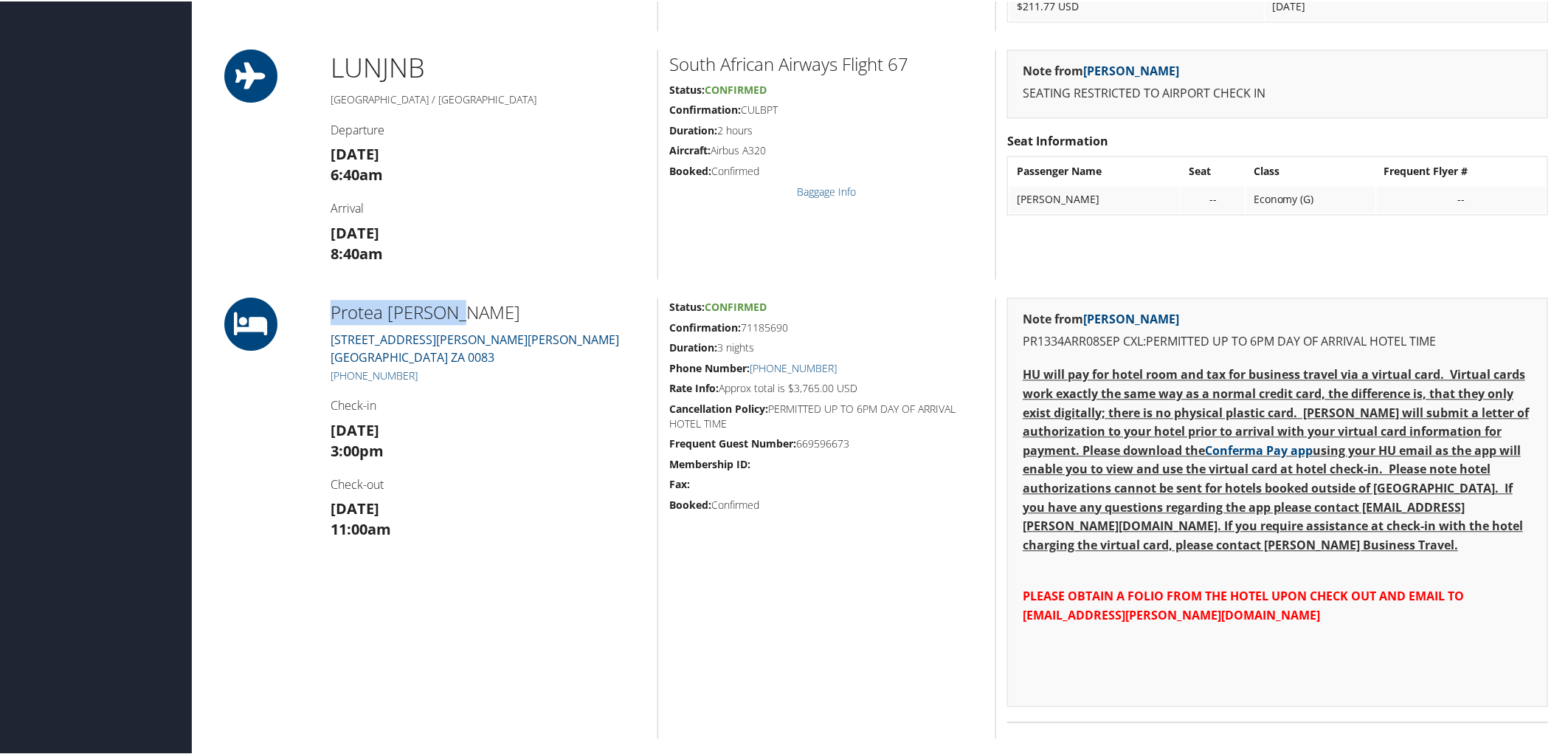
drag, startPoint x: 314, startPoint y: 311, endPoint x: 451, endPoint y: 307, distance: 137.1
click at [451, 307] on div "Protea [PERSON_NAME] [STREET_ADDRESS][PERSON_NAME][PERSON_NAME] [PHONE_NUMBER] …" at bounding box center [883, 517] width 1353 height 441
copy div "Protea [PERSON_NAME]"
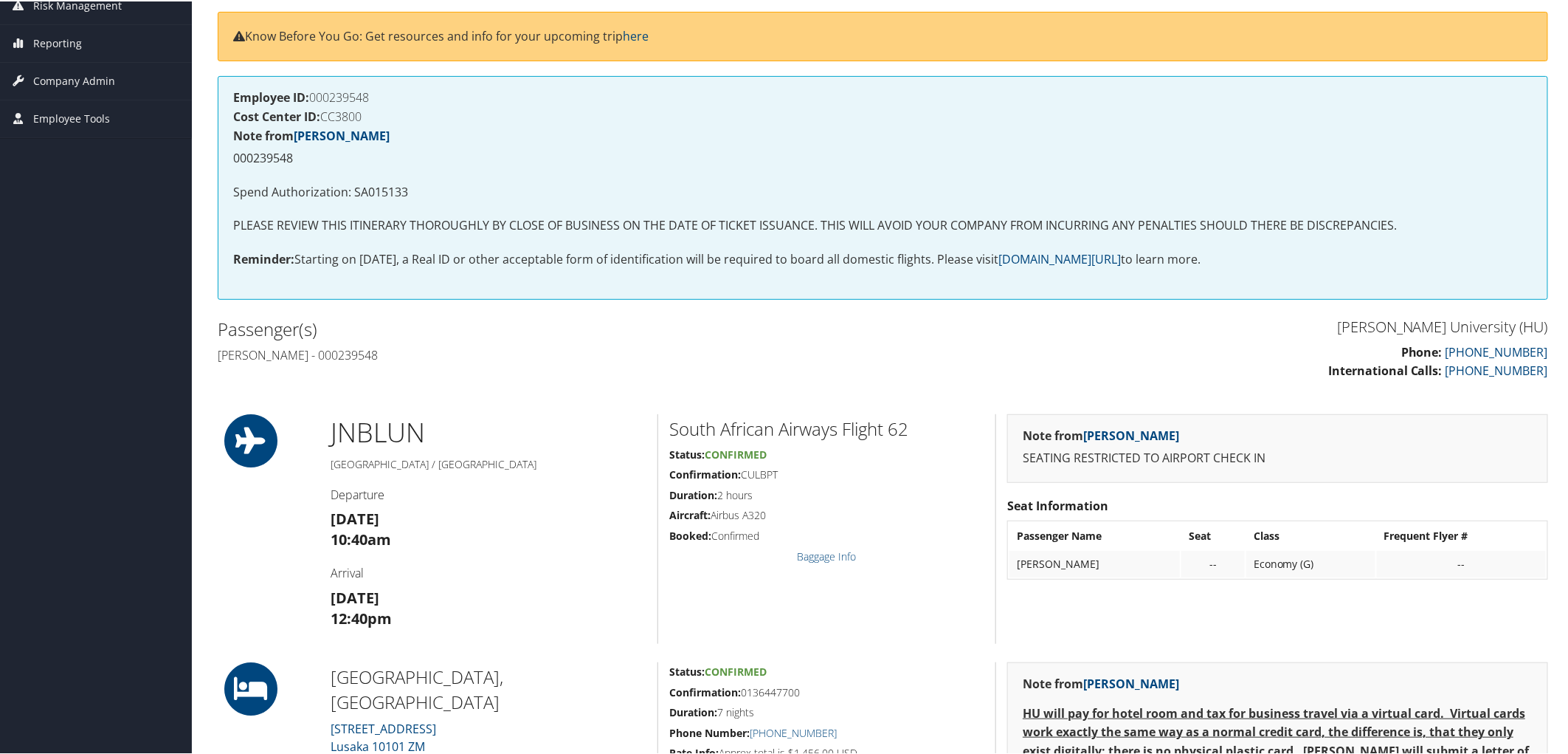
scroll to position [0, 0]
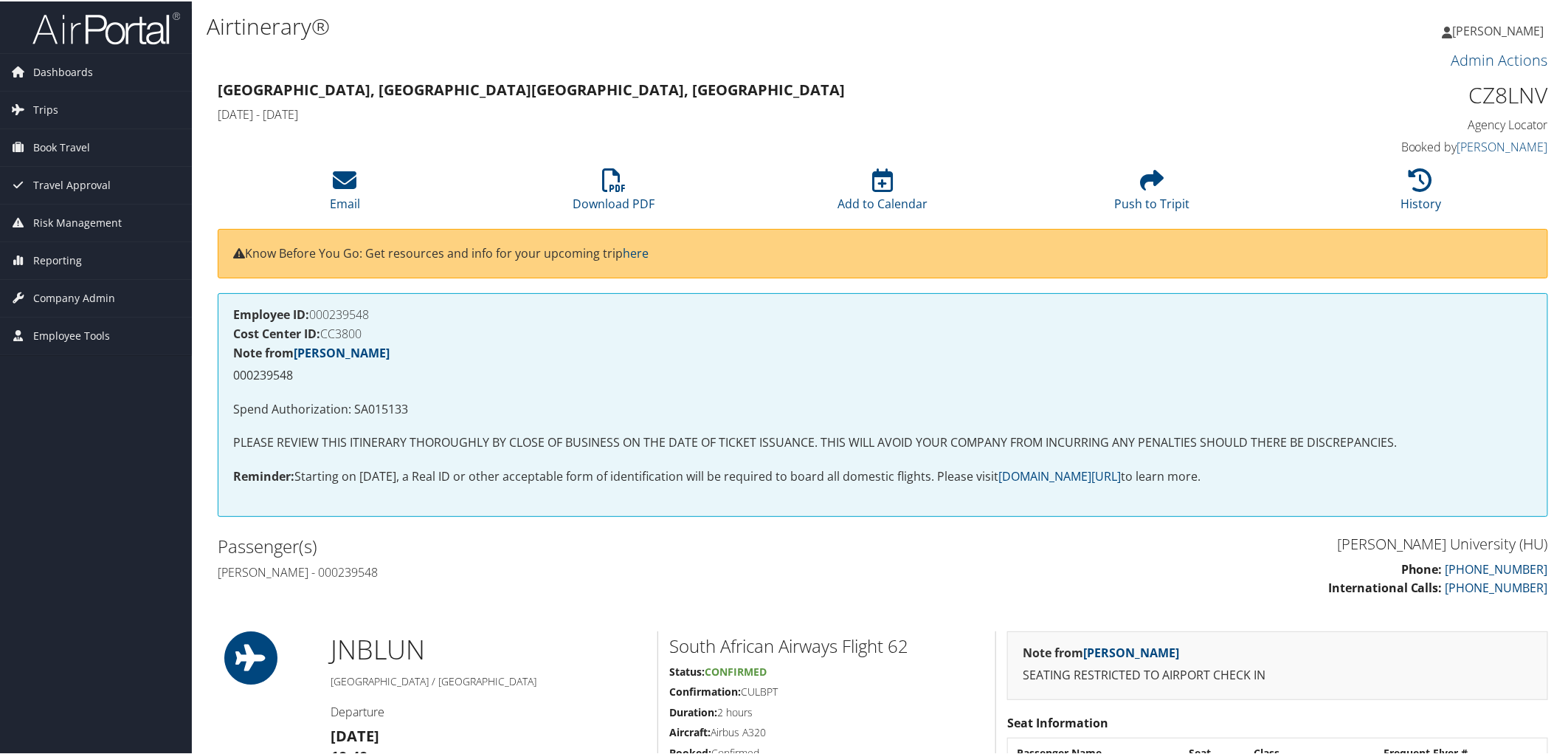
drag, startPoint x: 373, startPoint y: 311, endPoint x: 315, endPoint y: 310, distance: 58.0
click at [315, 310] on h4 "Employee ID: 000239548" at bounding box center [883, 313] width 1300 height 11
copy h4 "000239548"
drag, startPoint x: 407, startPoint y: 402, endPoint x: 355, endPoint y: 403, distance: 52.0
click at [355, 403] on p "Spend Authorization: SA015133" at bounding box center [883, 408] width 1300 height 20
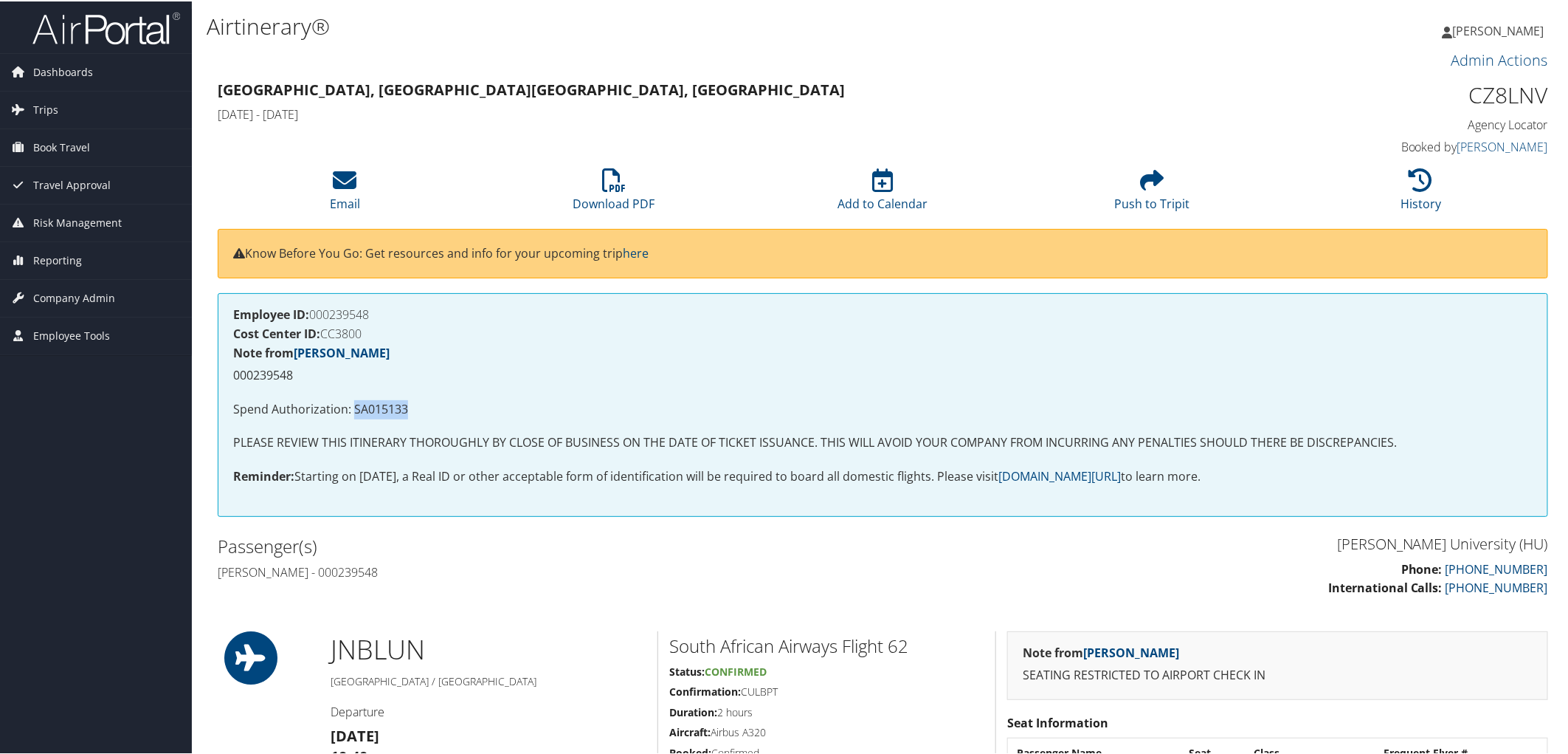
copy p "SA015133"
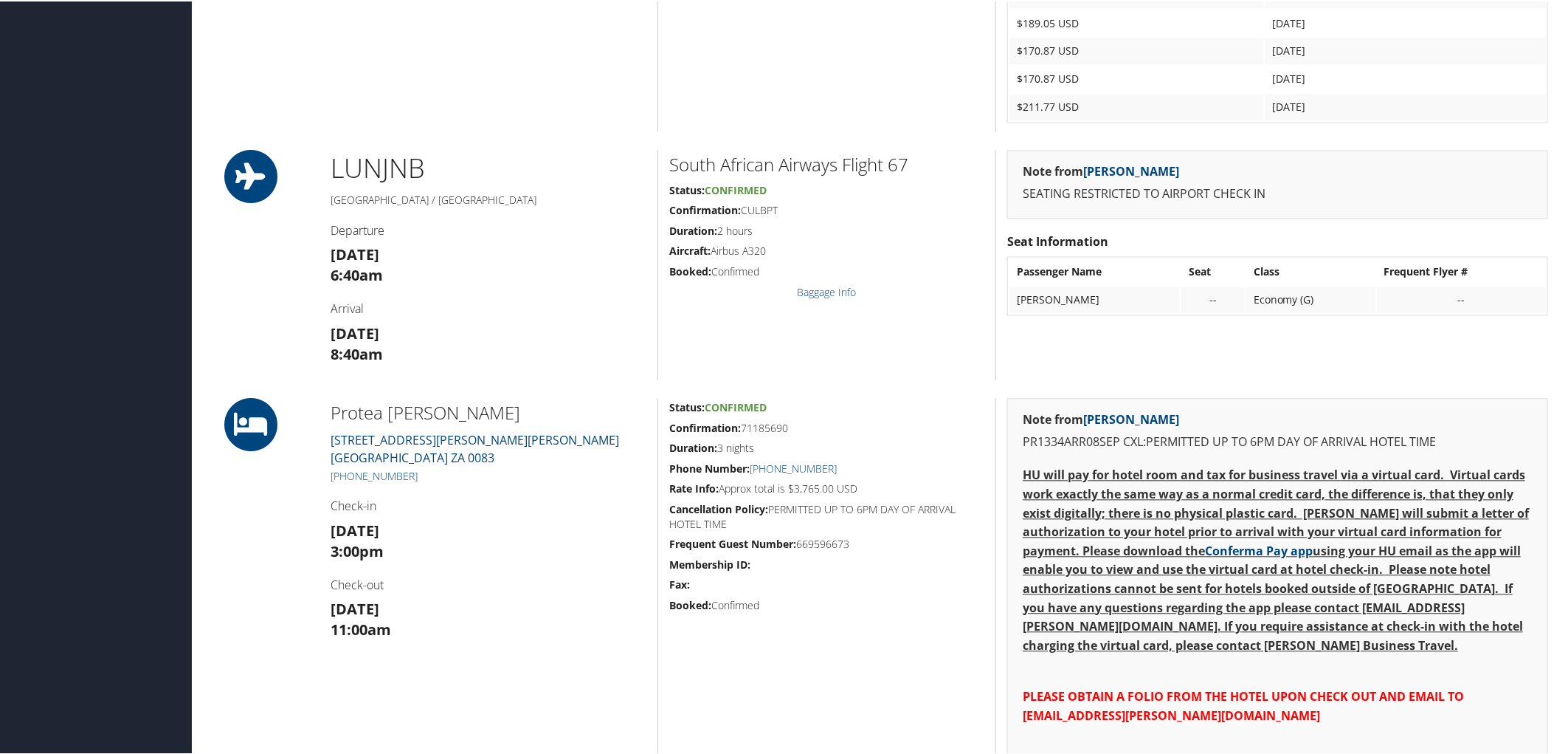
scroll to position [1394, 0]
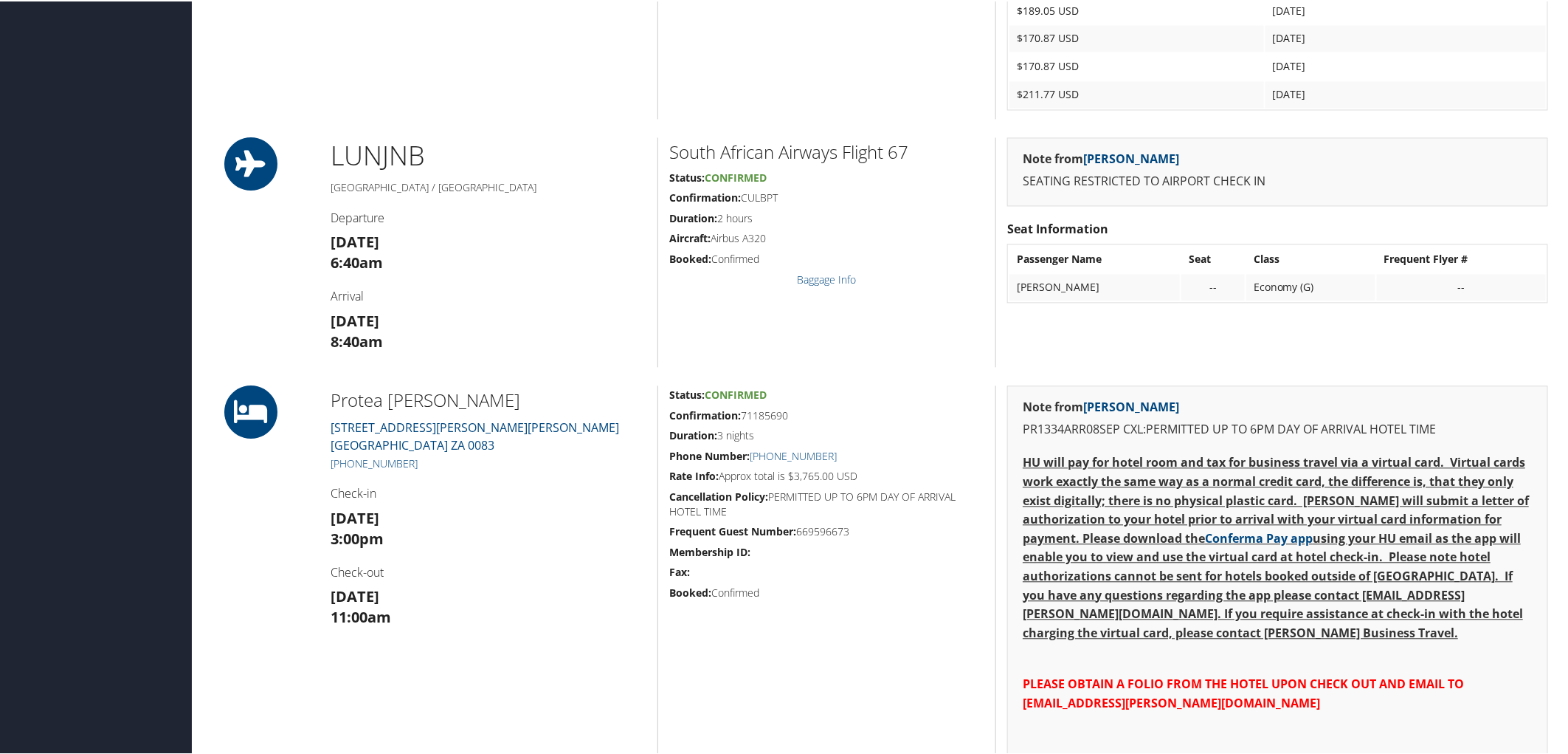
drag, startPoint x: 793, startPoint y: 406, endPoint x: 744, endPoint y: 415, distance: 49.8
click at [744, 415] on h5 "Confirmation: 71185690" at bounding box center [826, 415] width 315 height 15
copy h5 "71185690"
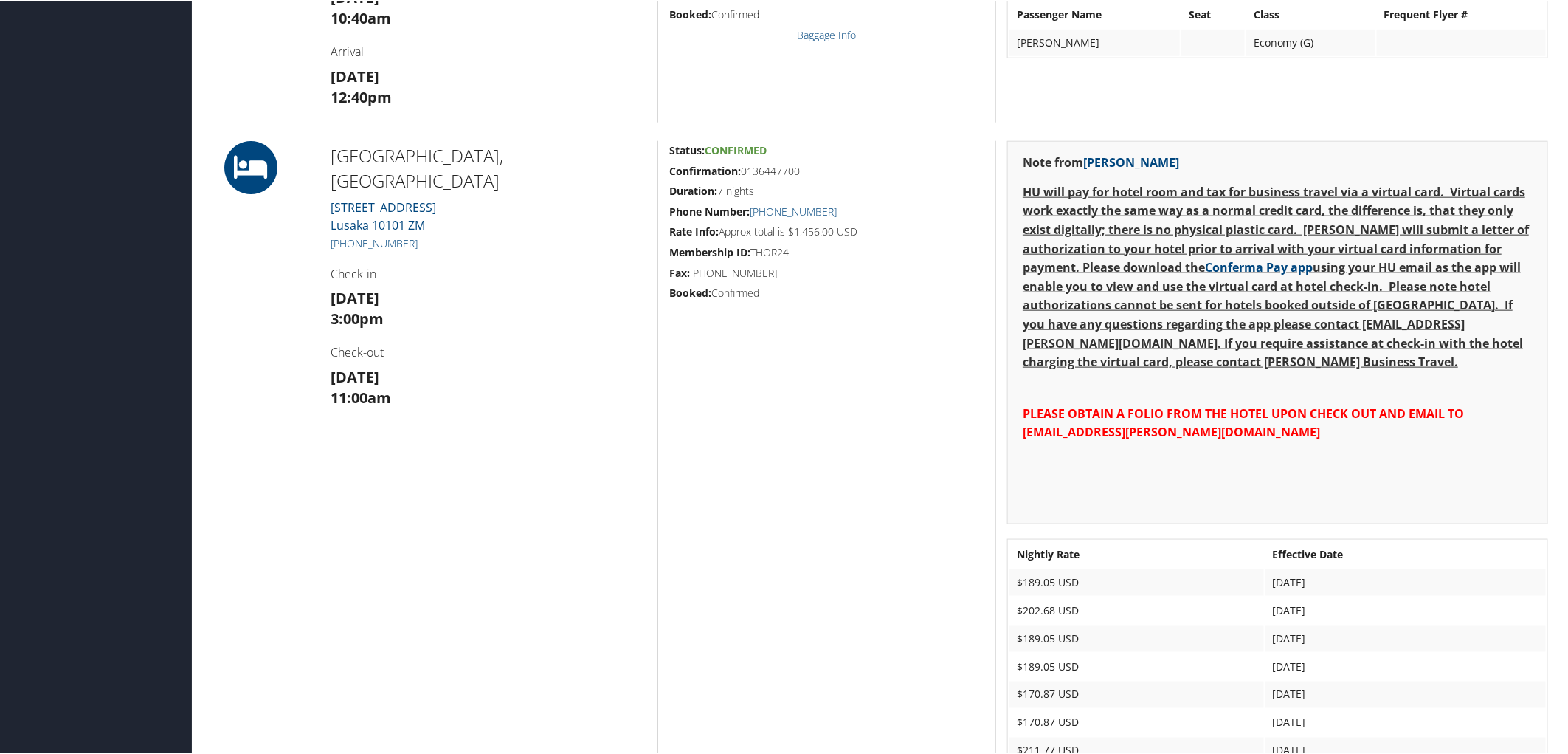
scroll to position [491, 0]
